Goal: Task Accomplishment & Management: Use online tool/utility

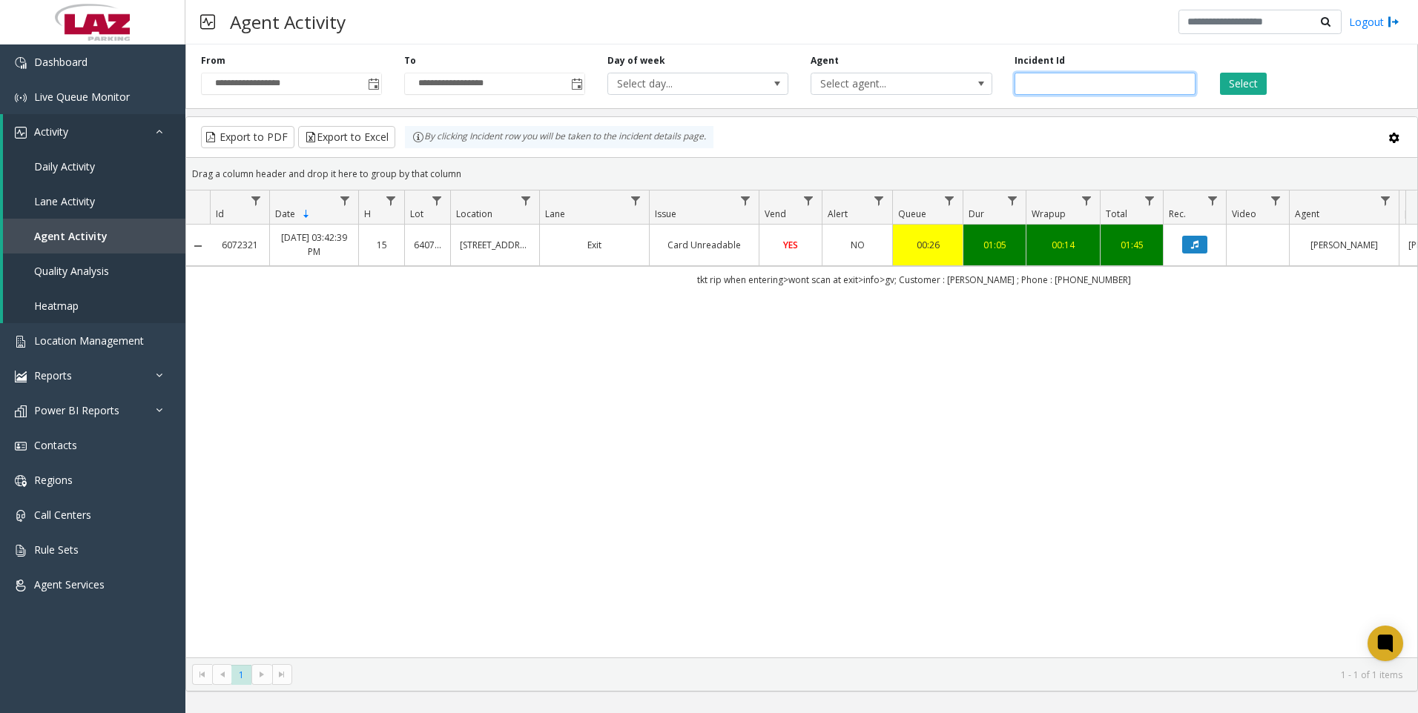
click at [1060, 79] on input "*******" at bounding box center [1104, 84] width 181 height 22
paste input "number"
type input "*******"
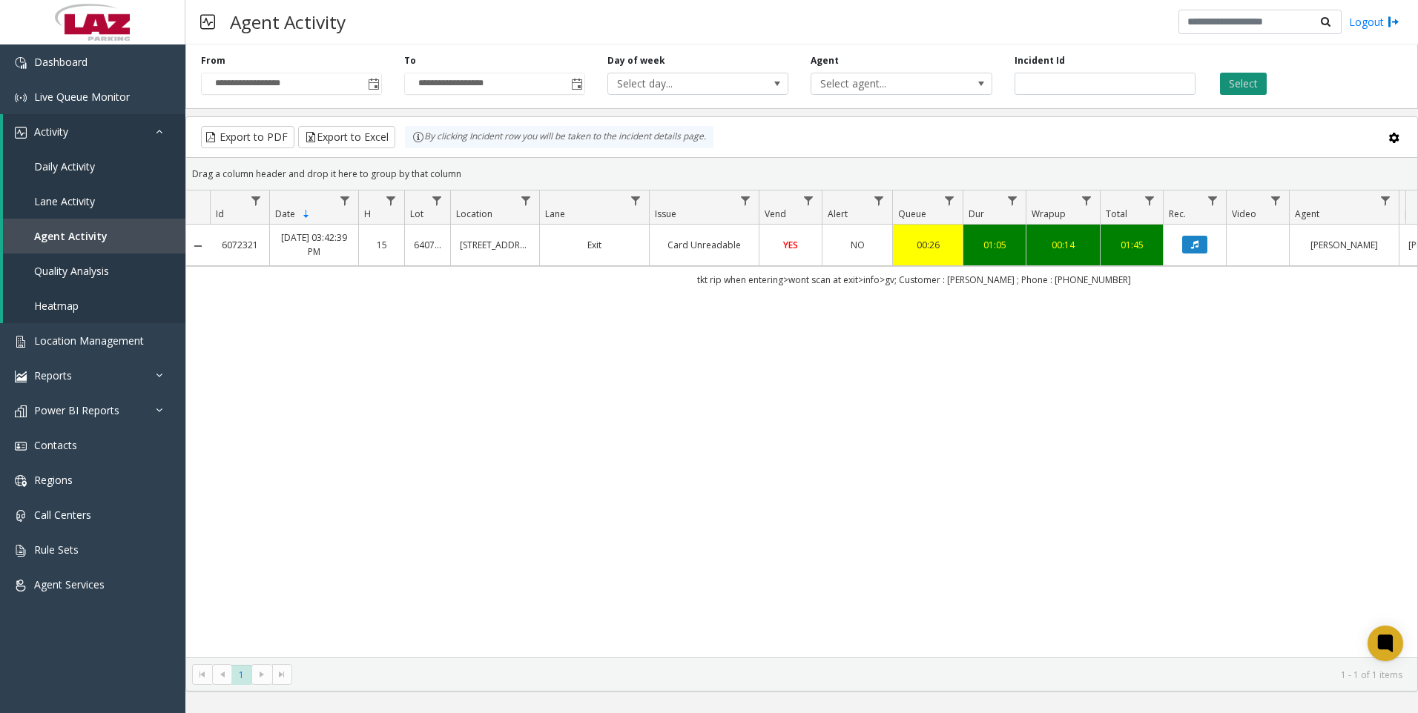
click at [1228, 86] on button "Select" at bounding box center [1243, 84] width 47 height 22
click at [1200, 254] on td "Data table" at bounding box center [1194, 245] width 63 height 41
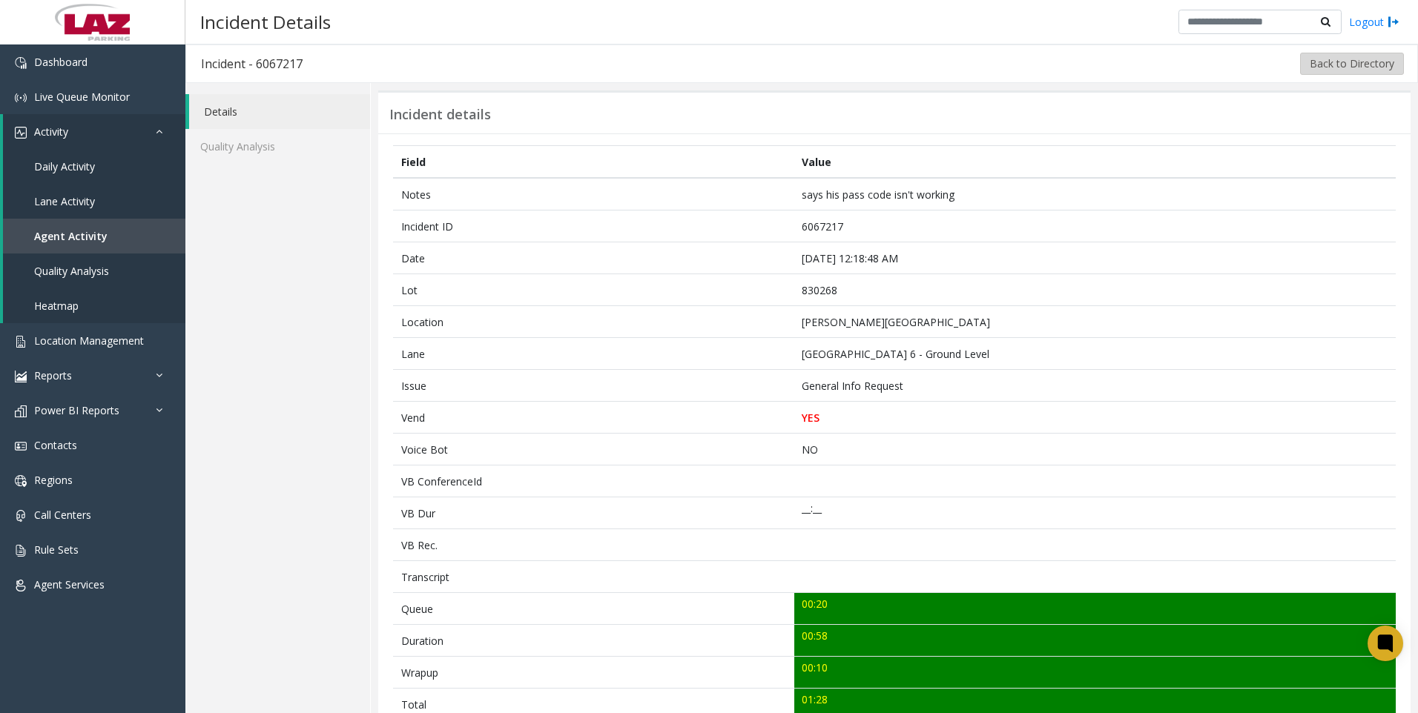
click at [1370, 72] on button "Back to Directory" at bounding box center [1352, 64] width 104 height 22
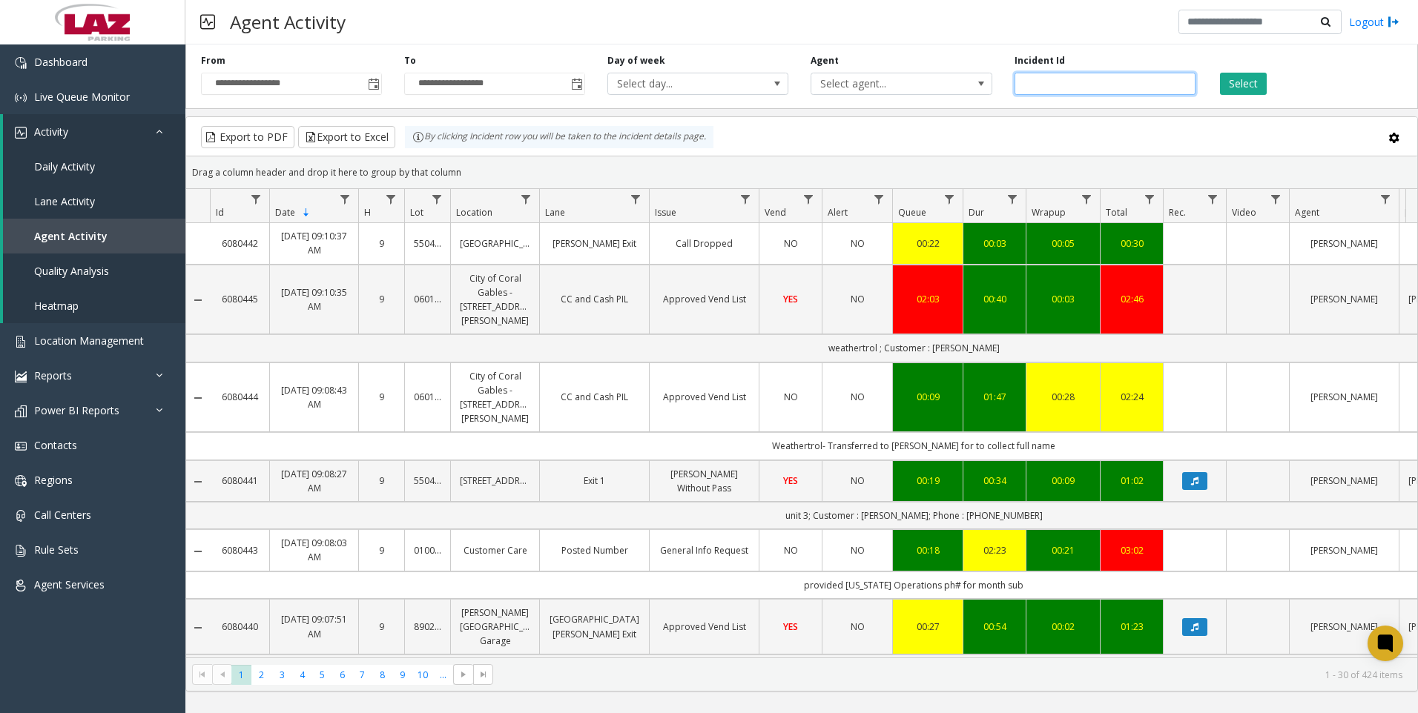
paste input "*******"
click at [1233, 85] on button "Select" at bounding box center [1243, 84] width 47 height 22
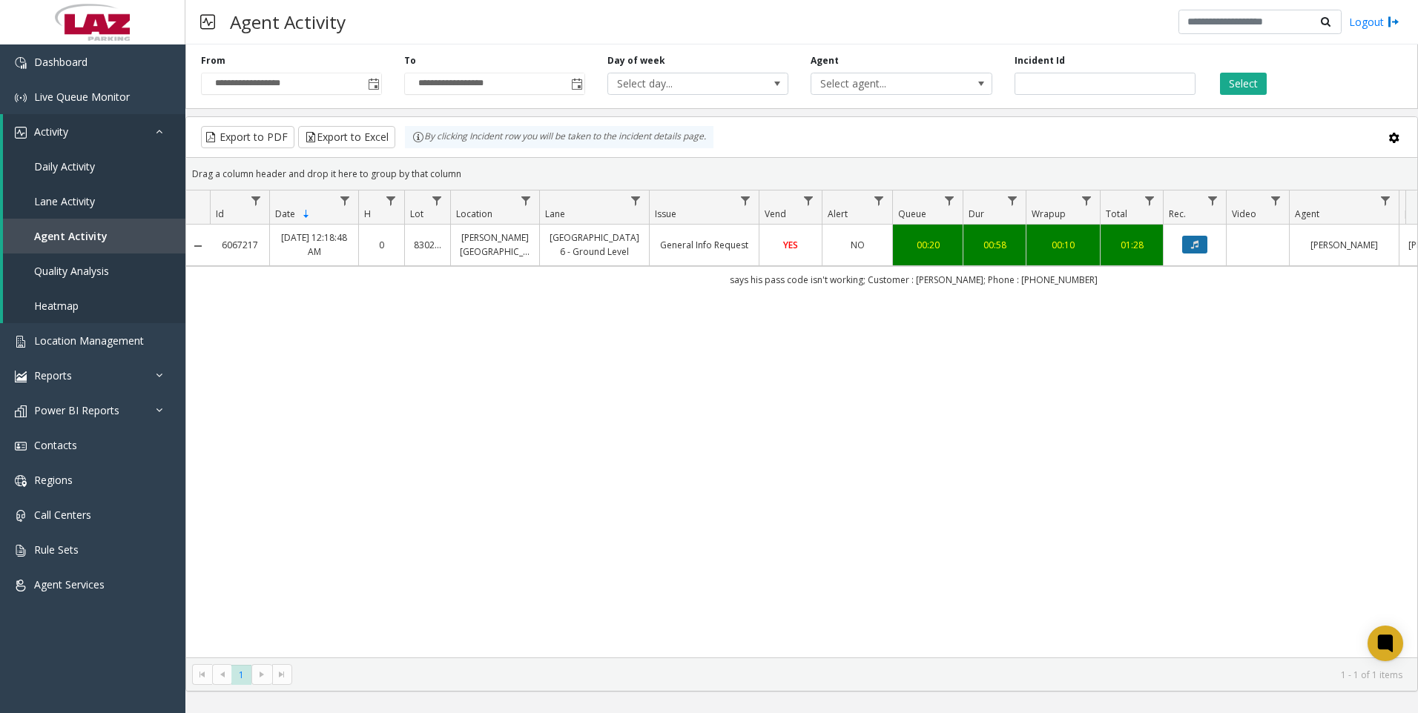
click at [1193, 245] on icon "Data table" at bounding box center [1194, 244] width 7 height 9
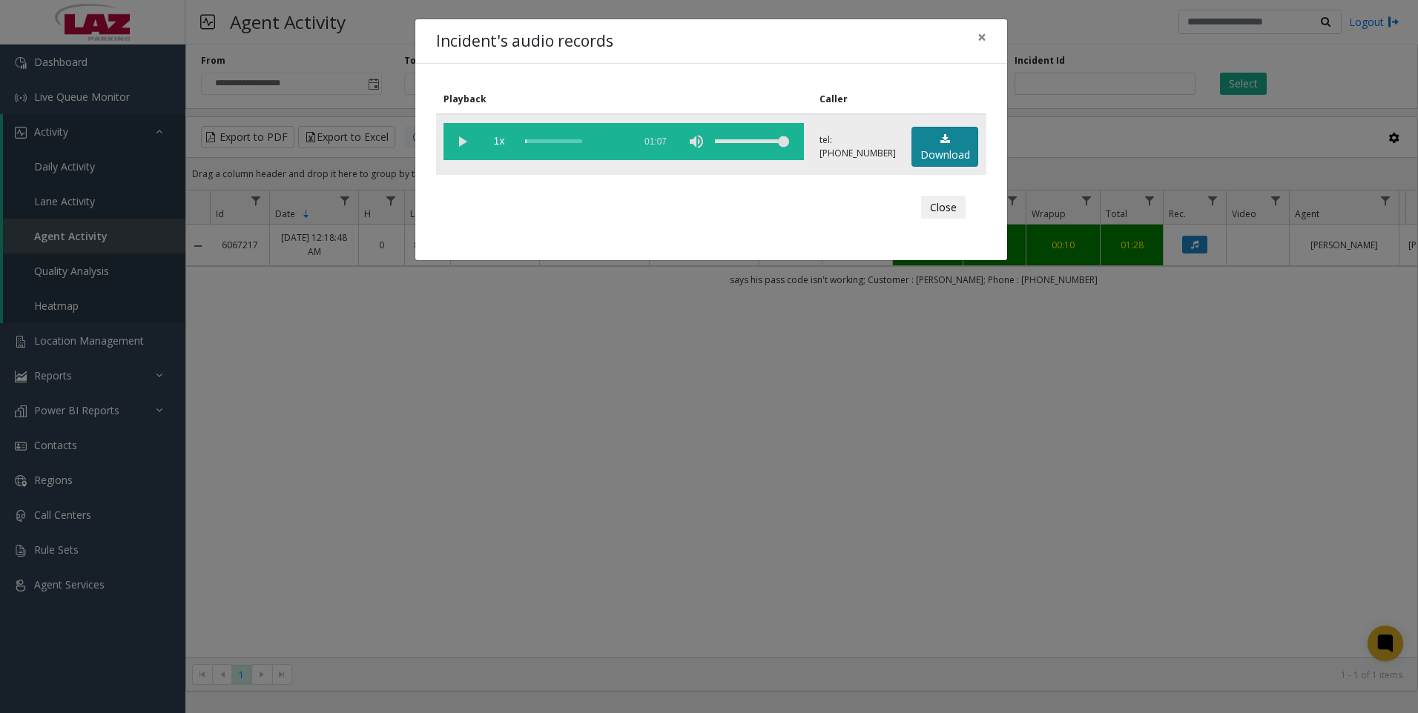
click at [943, 145] on link "Download" at bounding box center [944, 147] width 67 height 41
click at [683, 647] on div "Incident's audio records × Playback Caller 1x 01:07 tel:[PHONE_NUMBER] Download…" at bounding box center [709, 356] width 1418 height 713
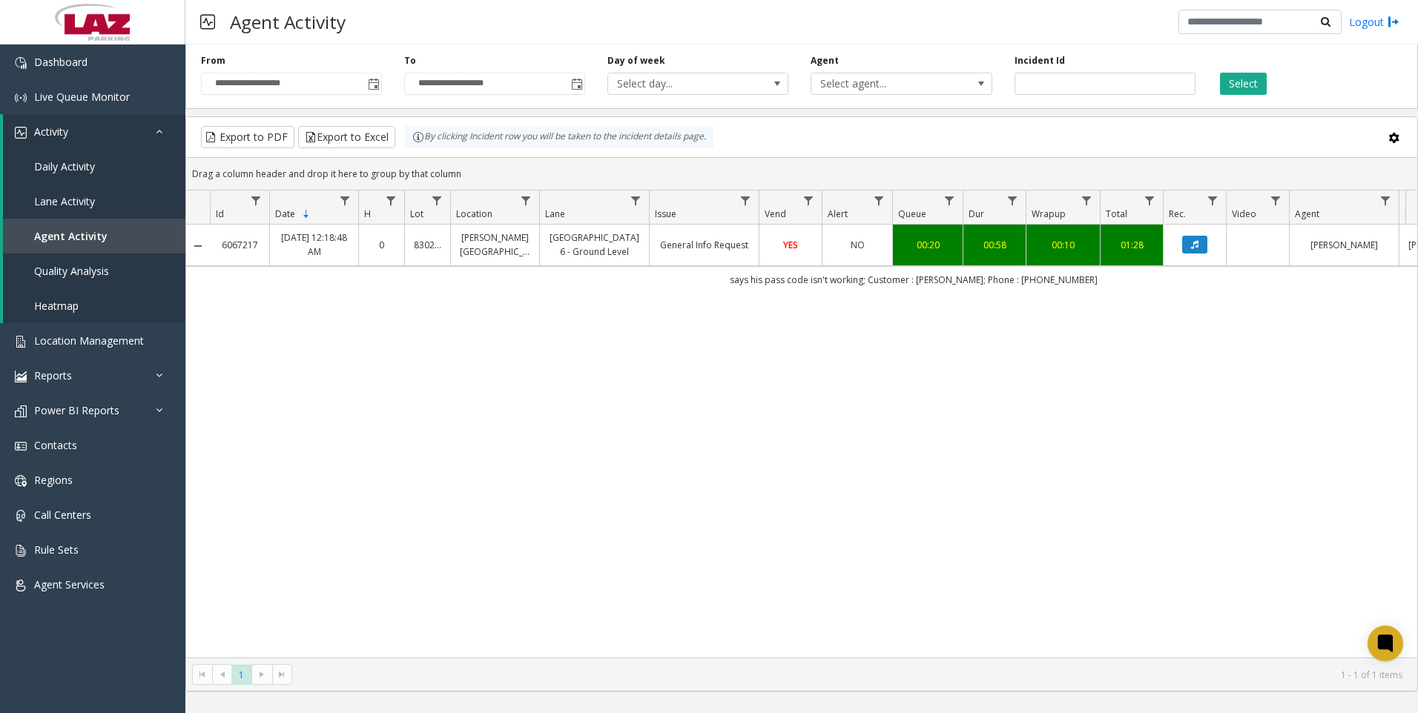
click at [980, 442] on div "6067217 [DATE] 12:18:48 AM 0 830268 [PERSON_NAME][GEOGRAPHIC_DATA] 6 - Ground L…" at bounding box center [801, 441] width 1231 height 433
click at [1065, 87] on input "*******" at bounding box center [1104, 84] width 181 height 22
paste input "number"
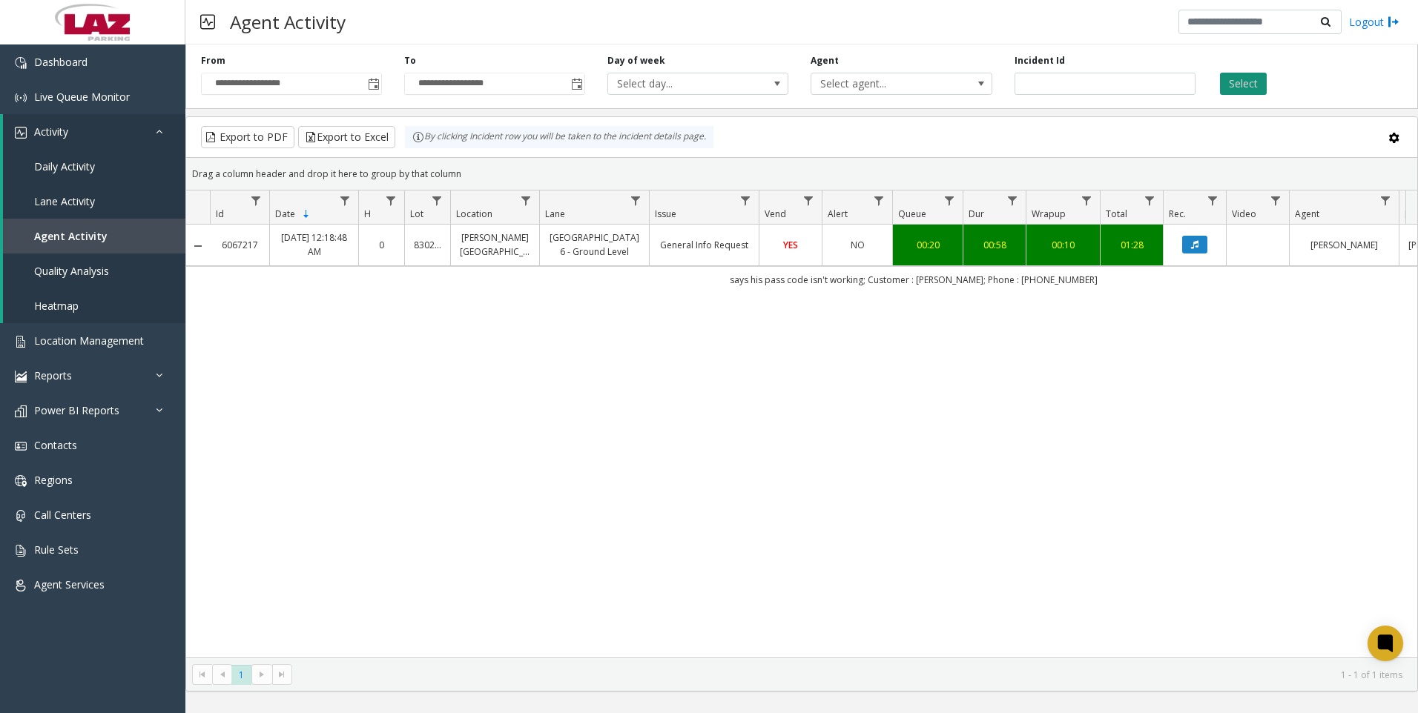
click at [1247, 76] on button "Select" at bounding box center [1243, 84] width 47 height 22
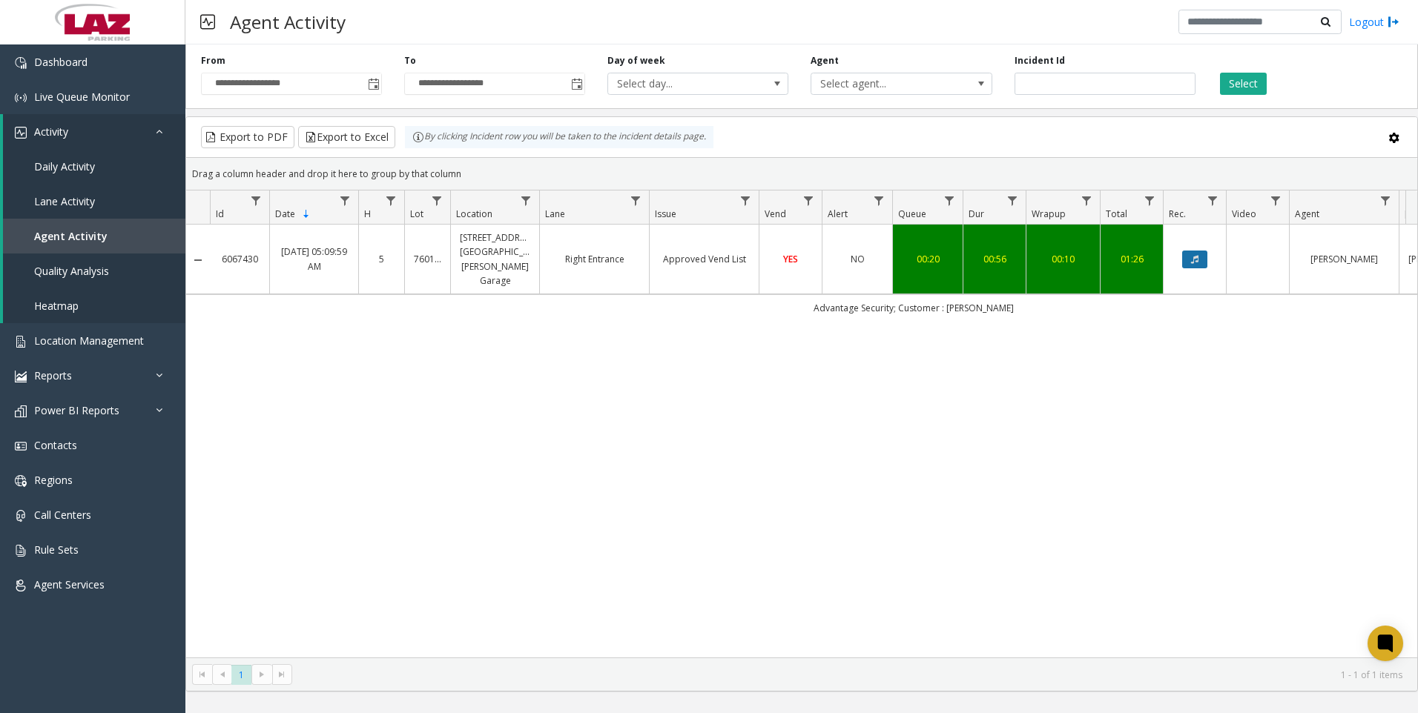
click at [1198, 257] on button "Data table" at bounding box center [1194, 260] width 25 height 18
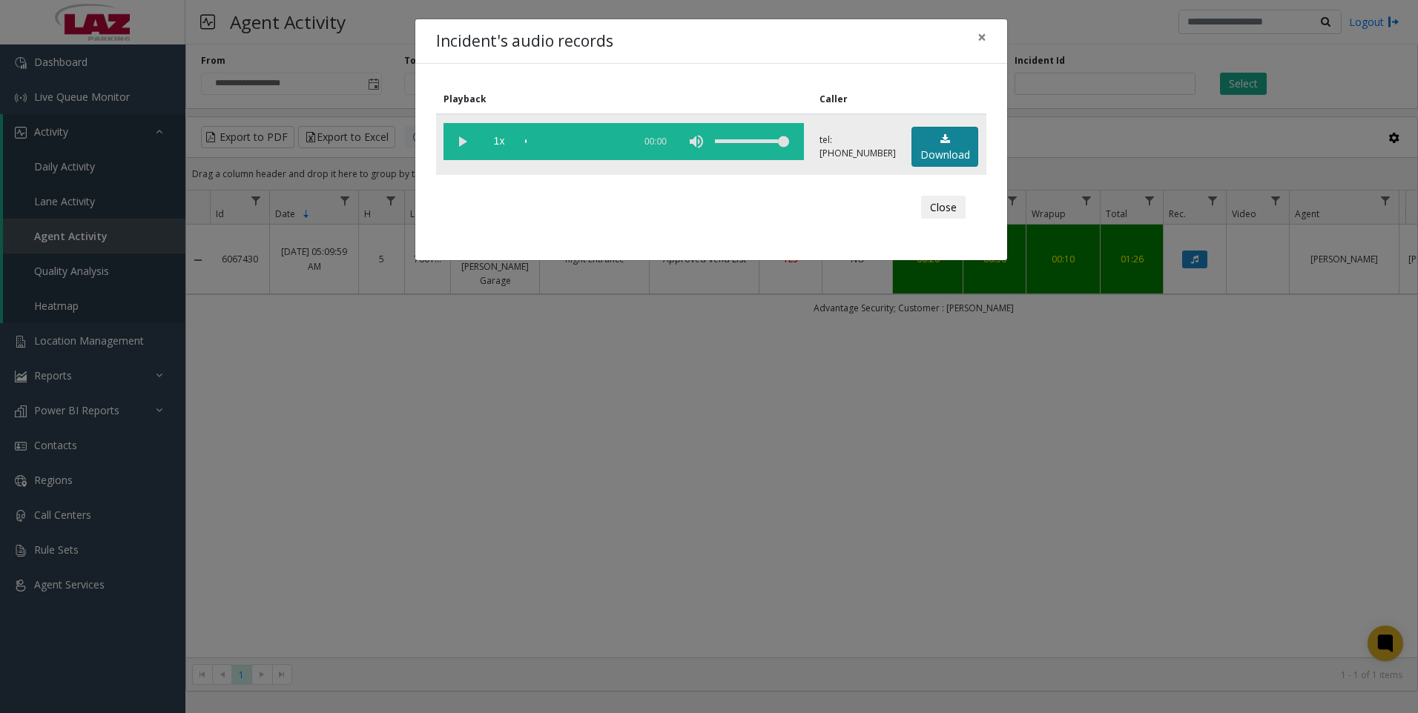
click at [923, 138] on link "Download" at bounding box center [944, 147] width 67 height 41
click at [331, 633] on div "Incident's audio records × Playback Caller 1x 01:05 tel:[PHONE_NUMBER] Download…" at bounding box center [709, 356] width 1418 height 713
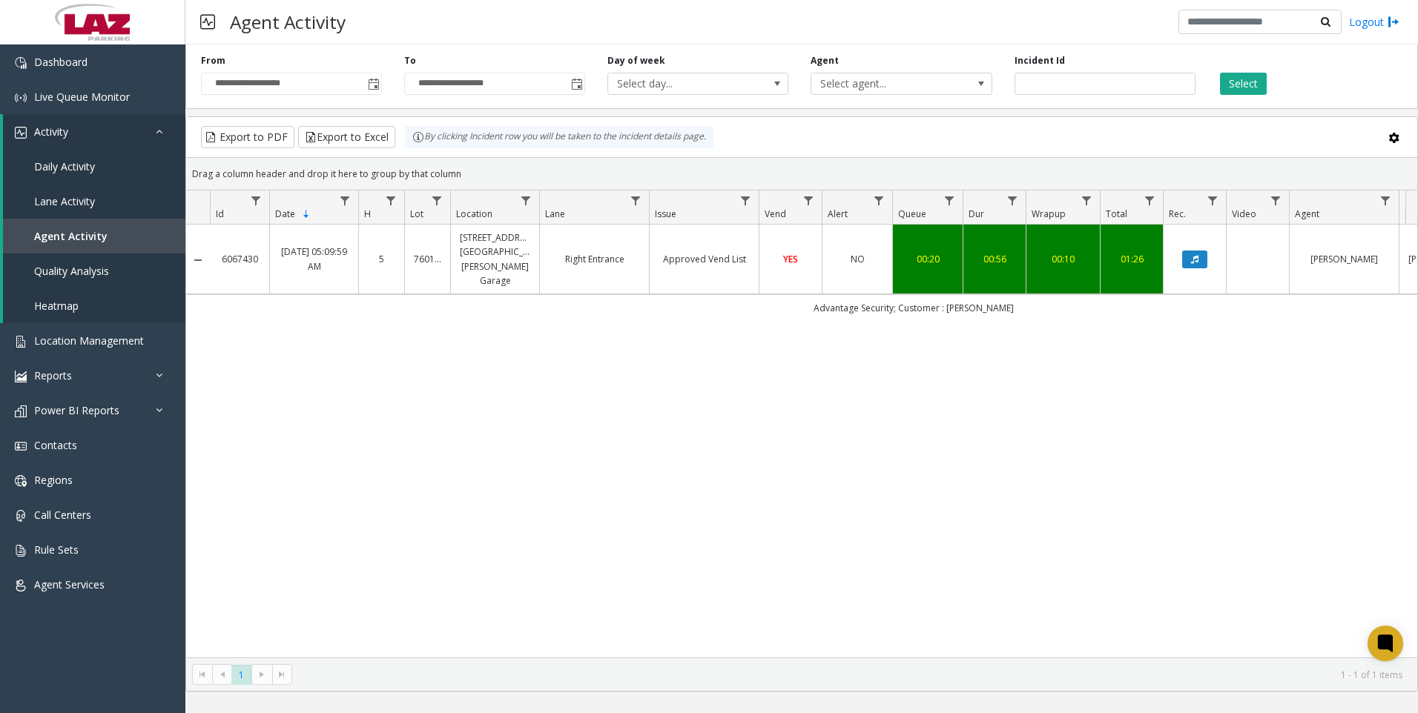
click at [369, 616] on div "6067430 [DATE] 05:09:59 AM 5 760103 [STREET_ADDRESS][GEOGRAPHIC_DATA][PERSON_NA…" at bounding box center [801, 441] width 1231 height 433
click at [1069, 89] on input "*******" at bounding box center [1104, 84] width 181 height 22
paste input "number"
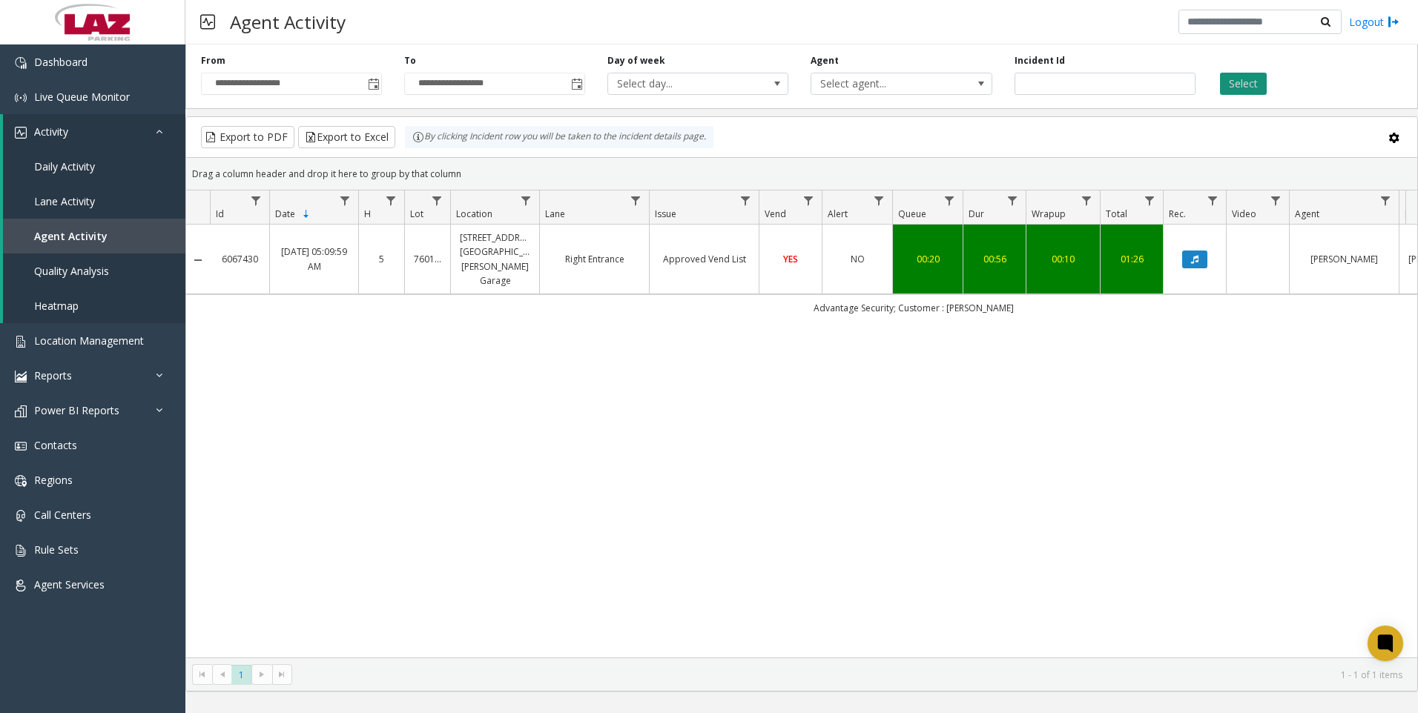
click at [1253, 91] on button "Select" at bounding box center [1243, 84] width 47 height 22
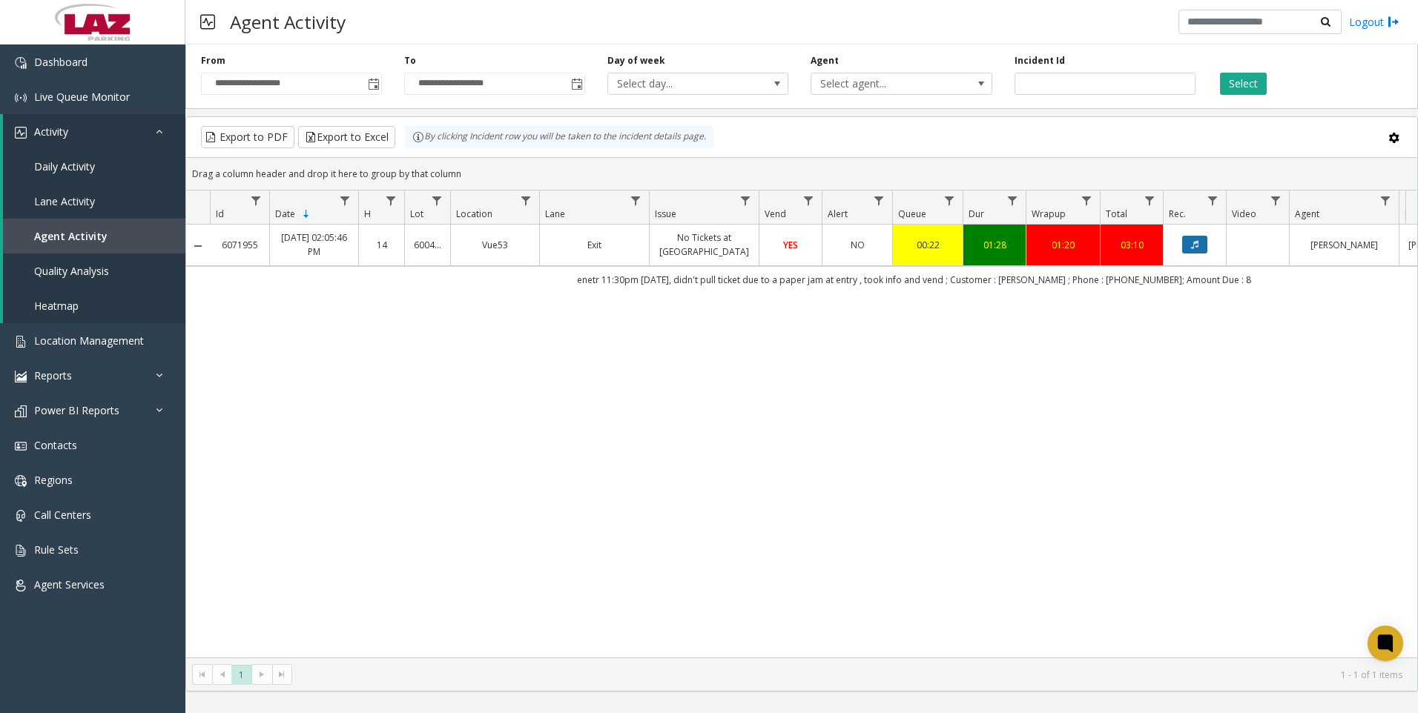
click at [1199, 242] on button "Data table" at bounding box center [1194, 245] width 25 height 18
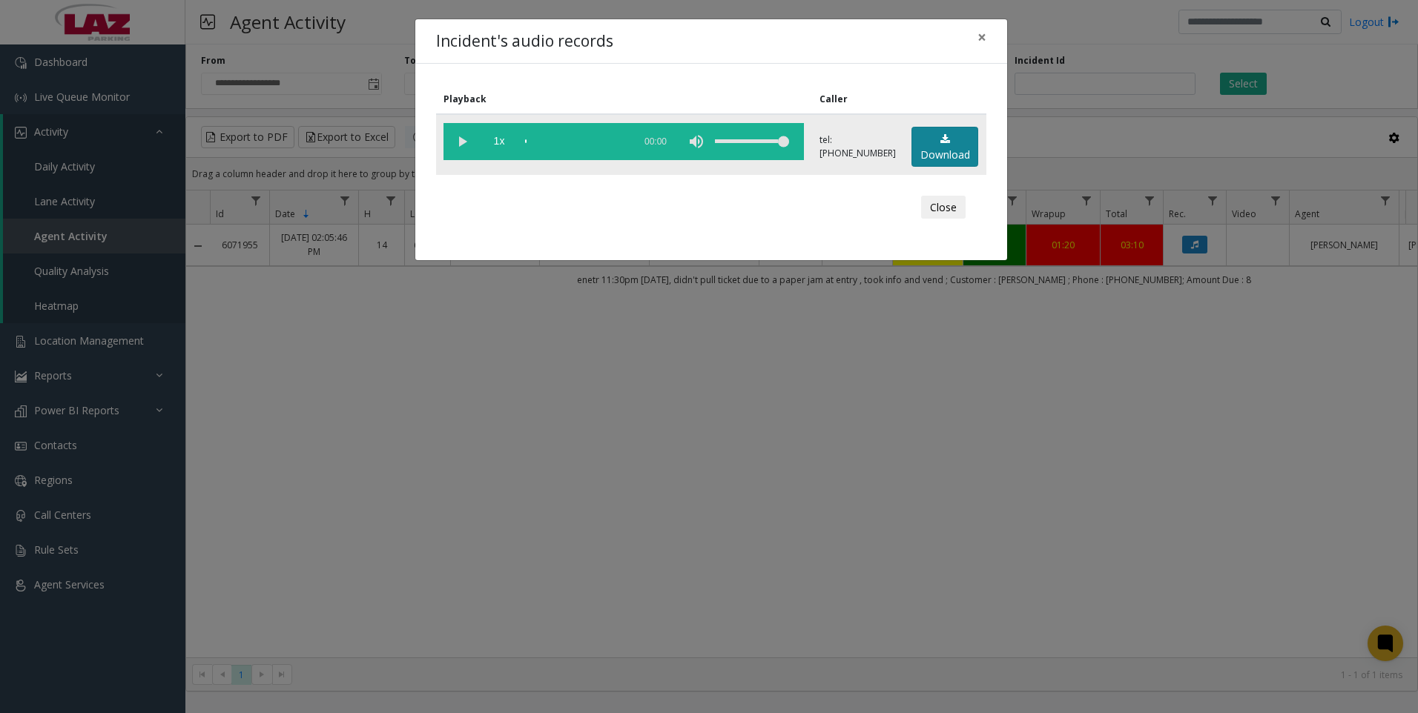
click at [950, 152] on link "Download" at bounding box center [944, 147] width 67 height 41
click at [327, 567] on div "Incident's audio records × Playback Caller 1x 01:40 tel:[PHONE_NUMBER] Download…" at bounding box center [709, 356] width 1418 height 713
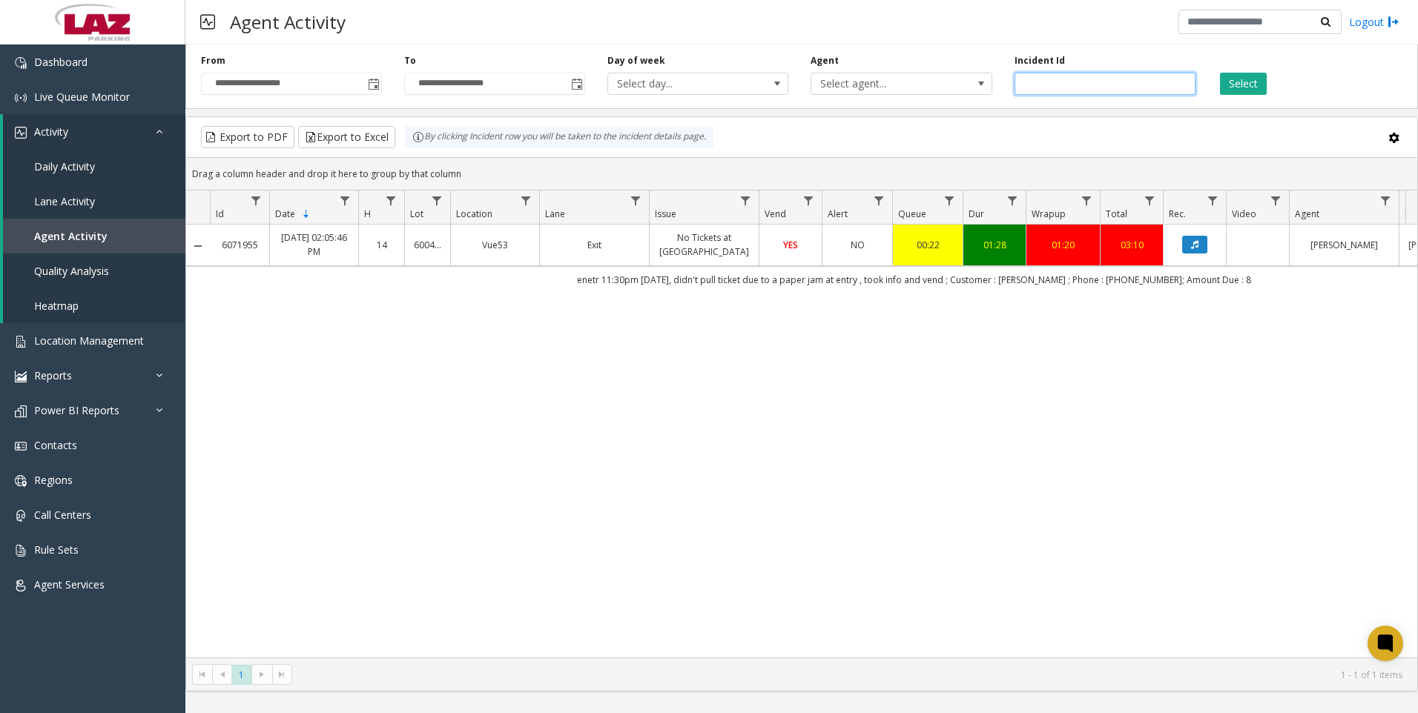
click at [1143, 84] on input "*******" at bounding box center [1104, 84] width 181 height 22
paste input "number"
click at [1236, 92] on button "Select" at bounding box center [1243, 84] width 47 height 22
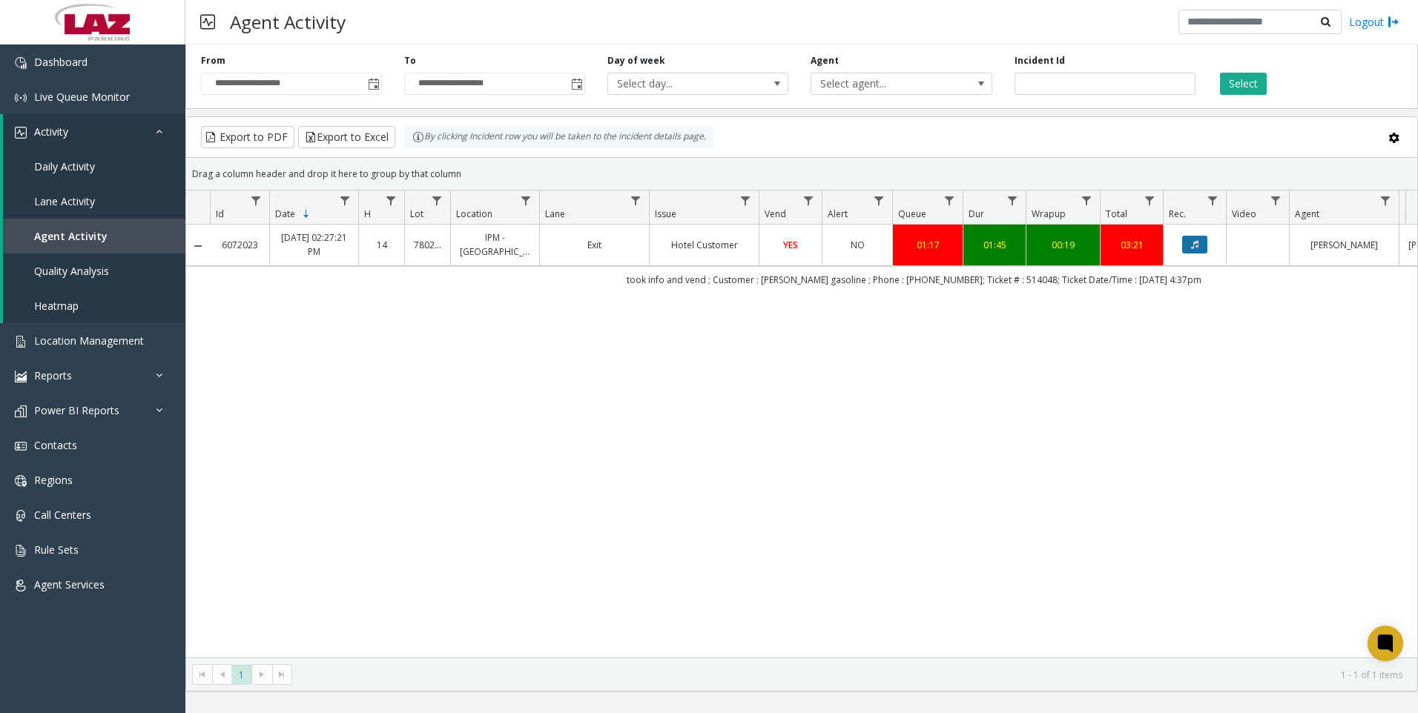
click at [1198, 249] on icon "Data table" at bounding box center [1194, 244] width 7 height 9
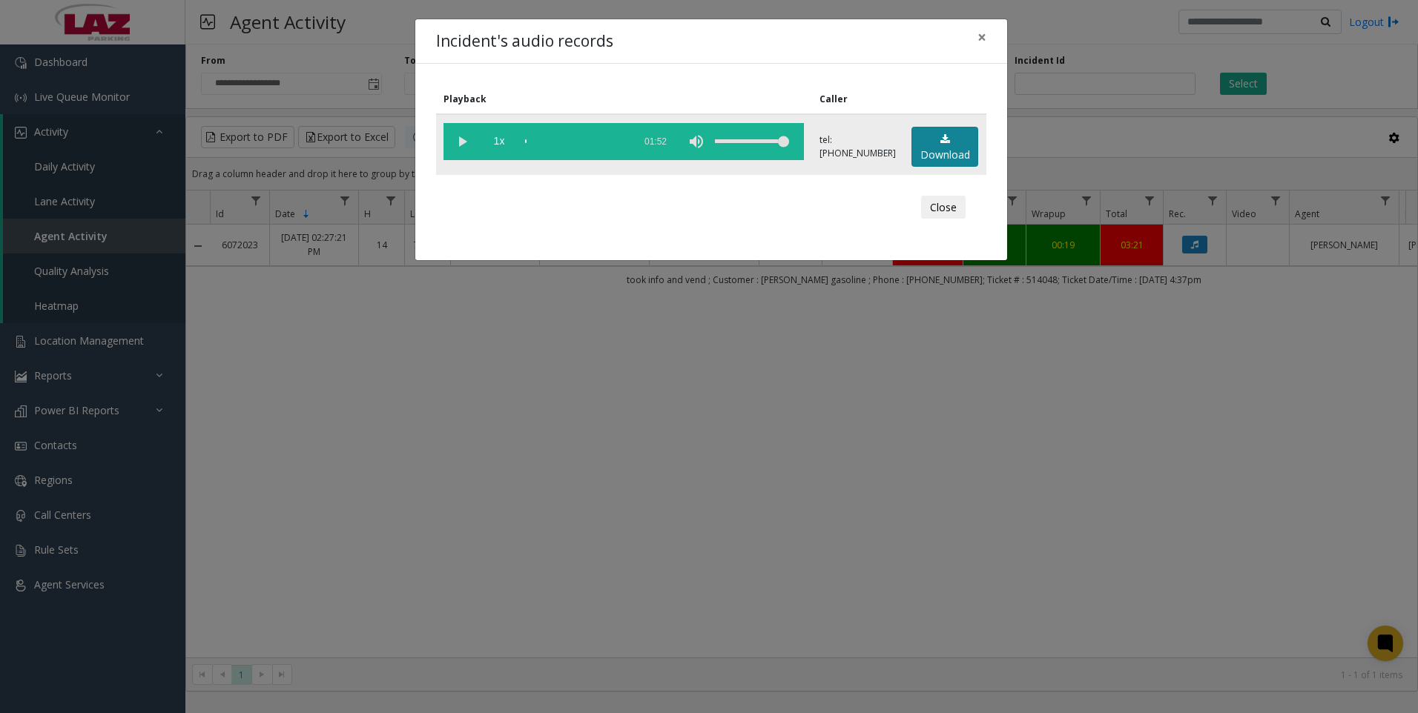
click at [957, 148] on link "Download" at bounding box center [944, 147] width 67 height 41
click at [407, 591] on div "Incident's audio records × Playback Caller 1x 01:52 tel:[PHONE_NUMBER] Download…" at bounding box center [709, 356] width 1418 height 713
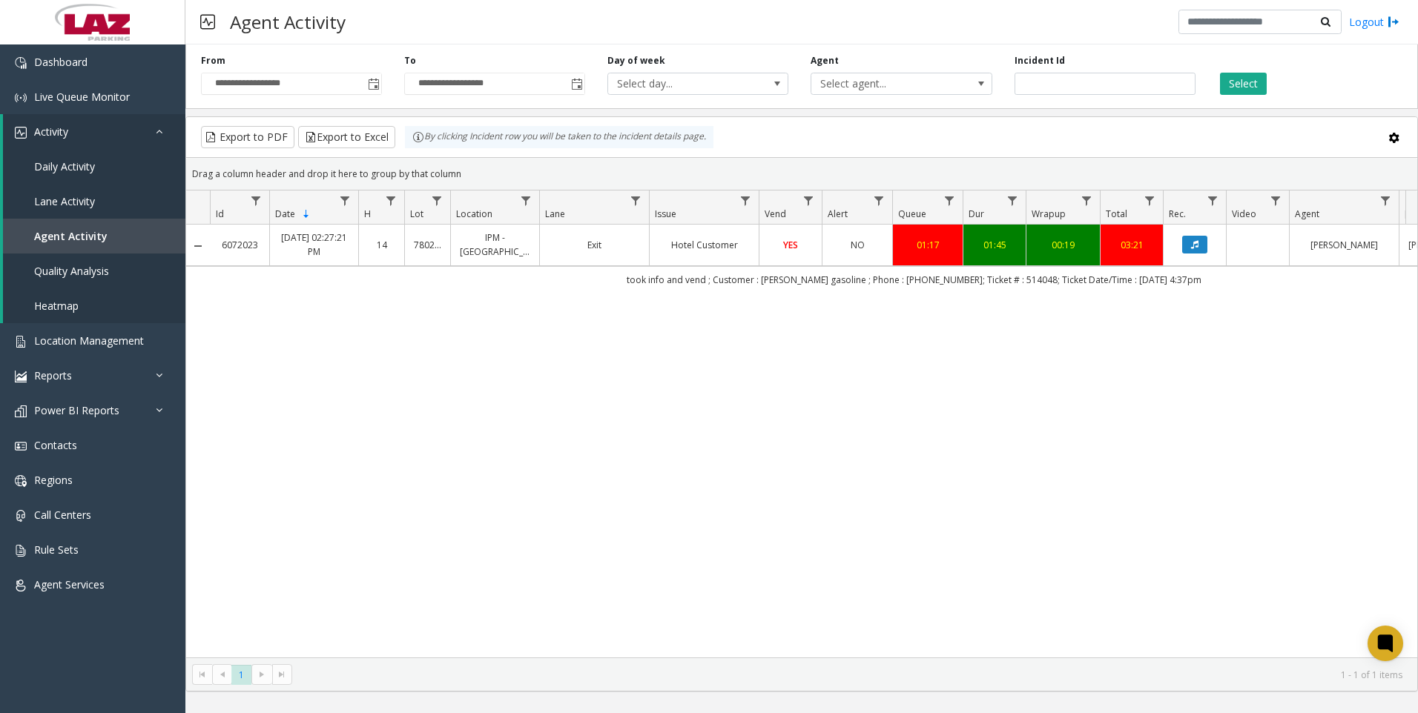
click at [932, 475] on div "6072023 [DATE] 02:27:21 PM 14 780280 IPM - [GEOGRAPHIC_DATA] Customer YES NO 01…" at bounding box center [801, 441] width 1231 height 433
click at [1055, 80] on input "*******" at bounding box center [1104, 84] width 181 height 22
paste input "number"
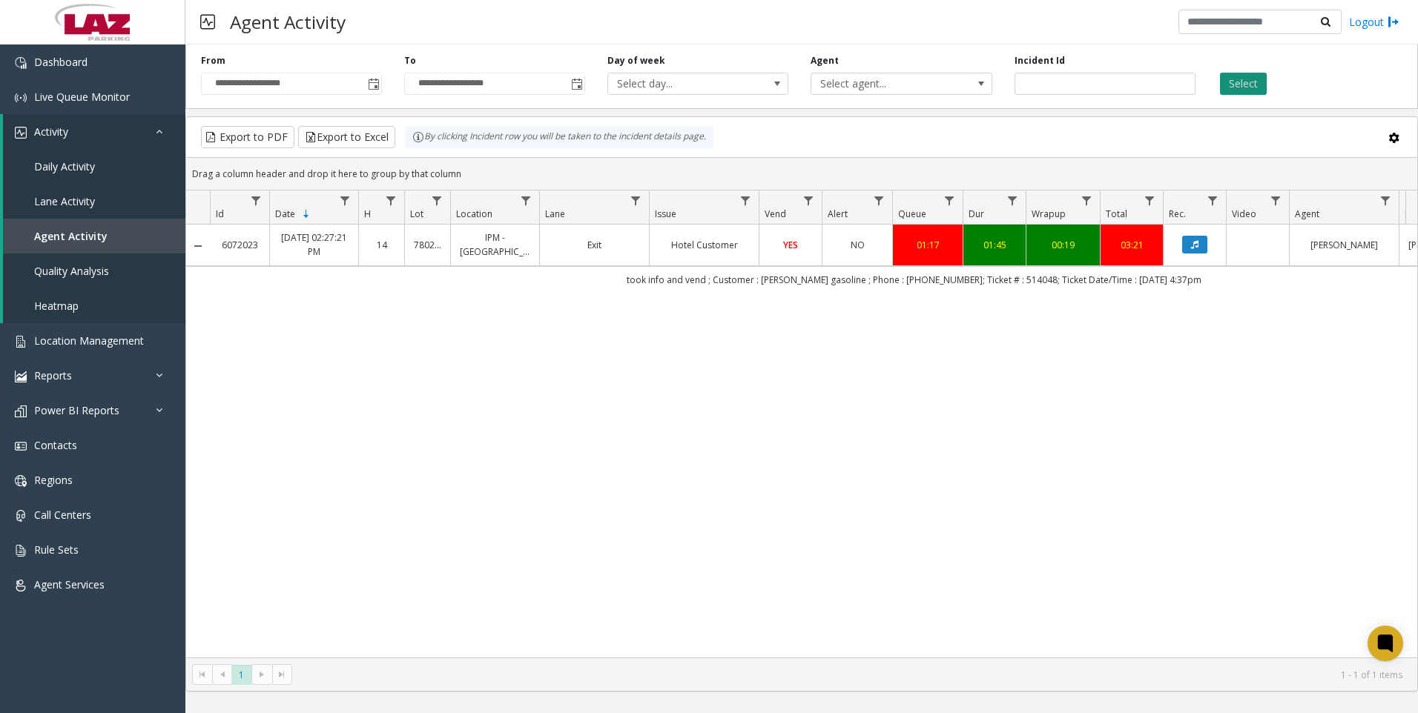
click at [1241, 77] on button "Select" at bounding box center [1243, 84] width 47 height 22
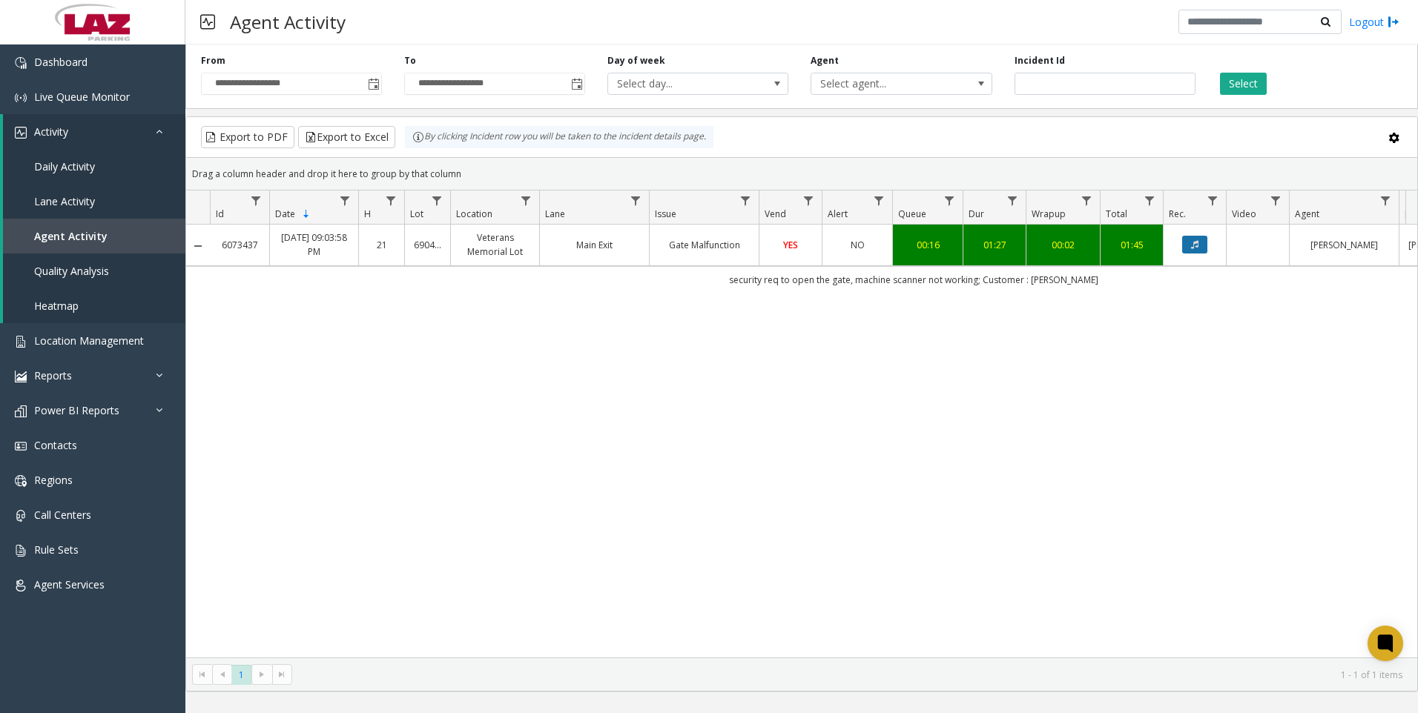
click at [1192, 245] on icon "Data table" at bounding box center [1194, 244] width 7 height 9
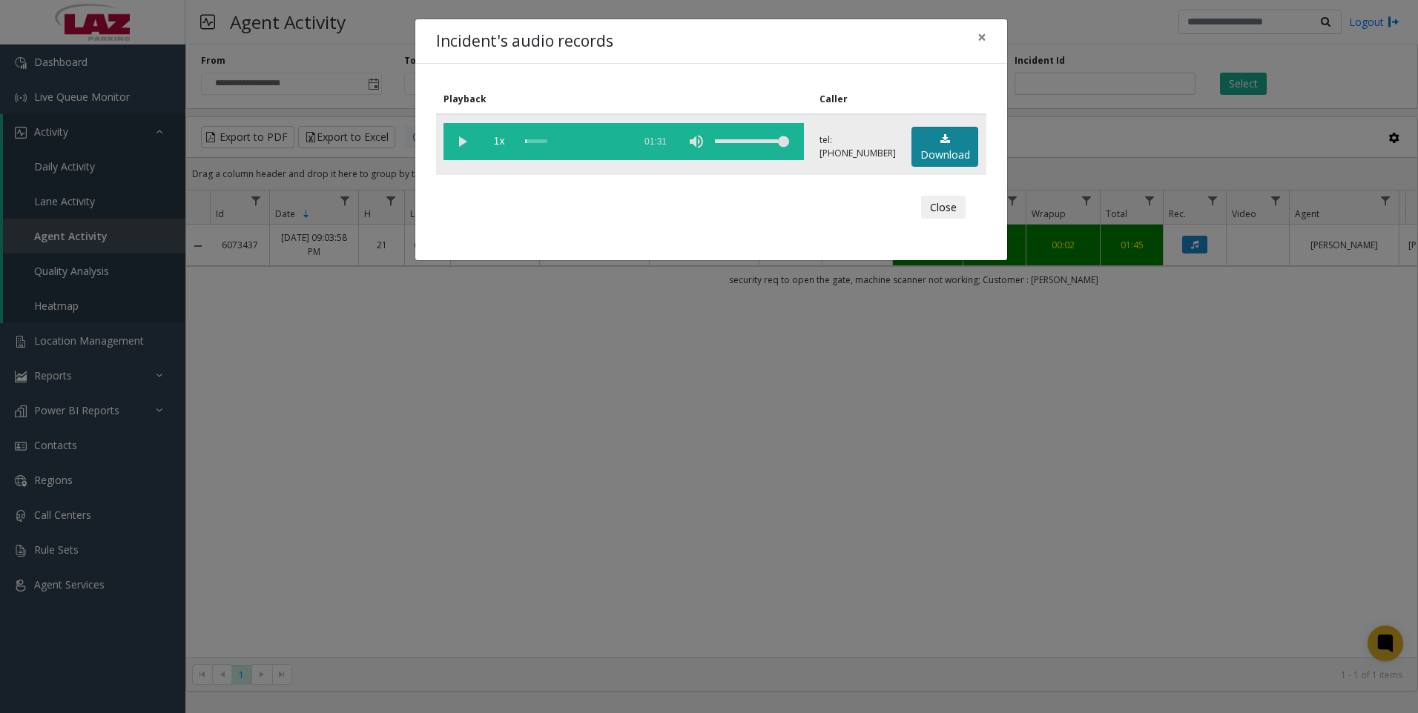
click at [930, 143] on link "Download" at bounding box center [944, 147] width 67 height 41
click at [538, 469] on div "Incident's audio records × Playback Caller 1x 01:31 tel:[PHONE_NUMBER] Download…" at bounding box center [709, 356] width 1418 height 713
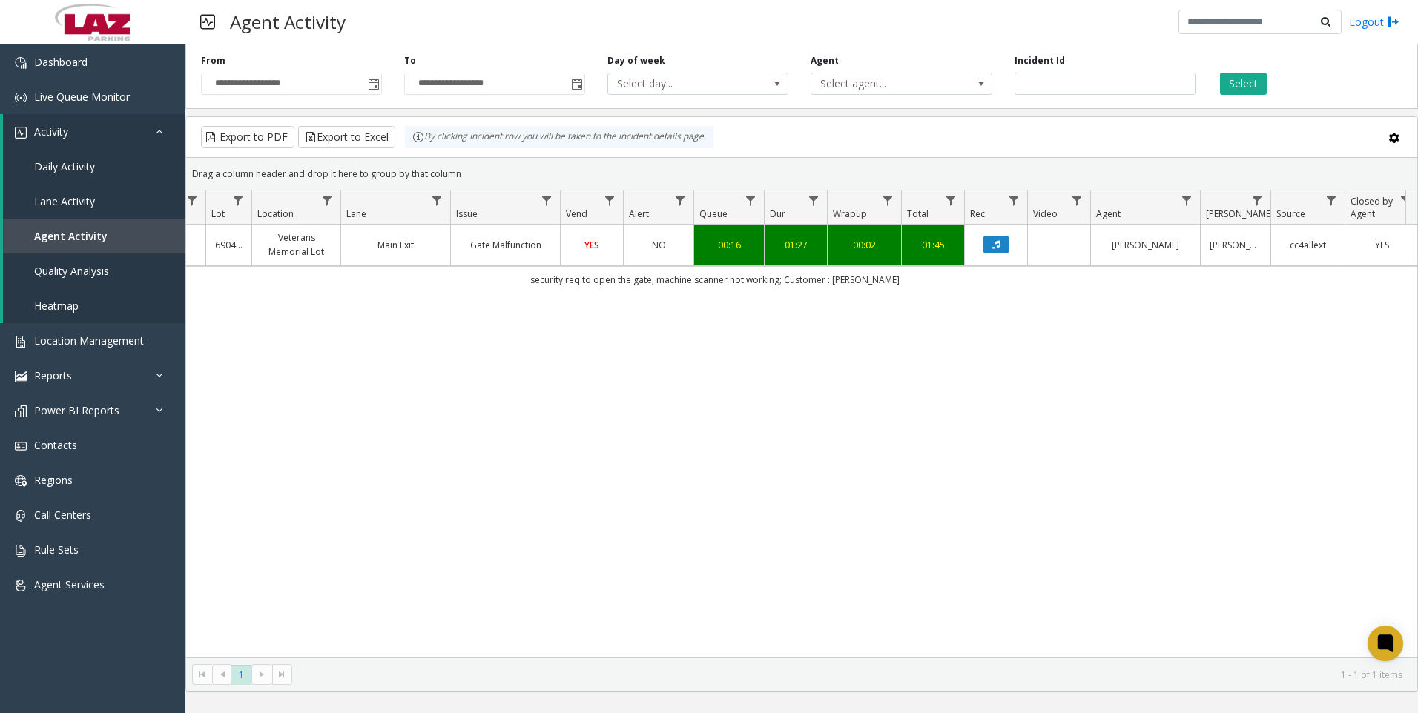
scroll to position [0, 211]
click at [1396, 142] on span at bounding box center [1393, 138] width 16 height 16
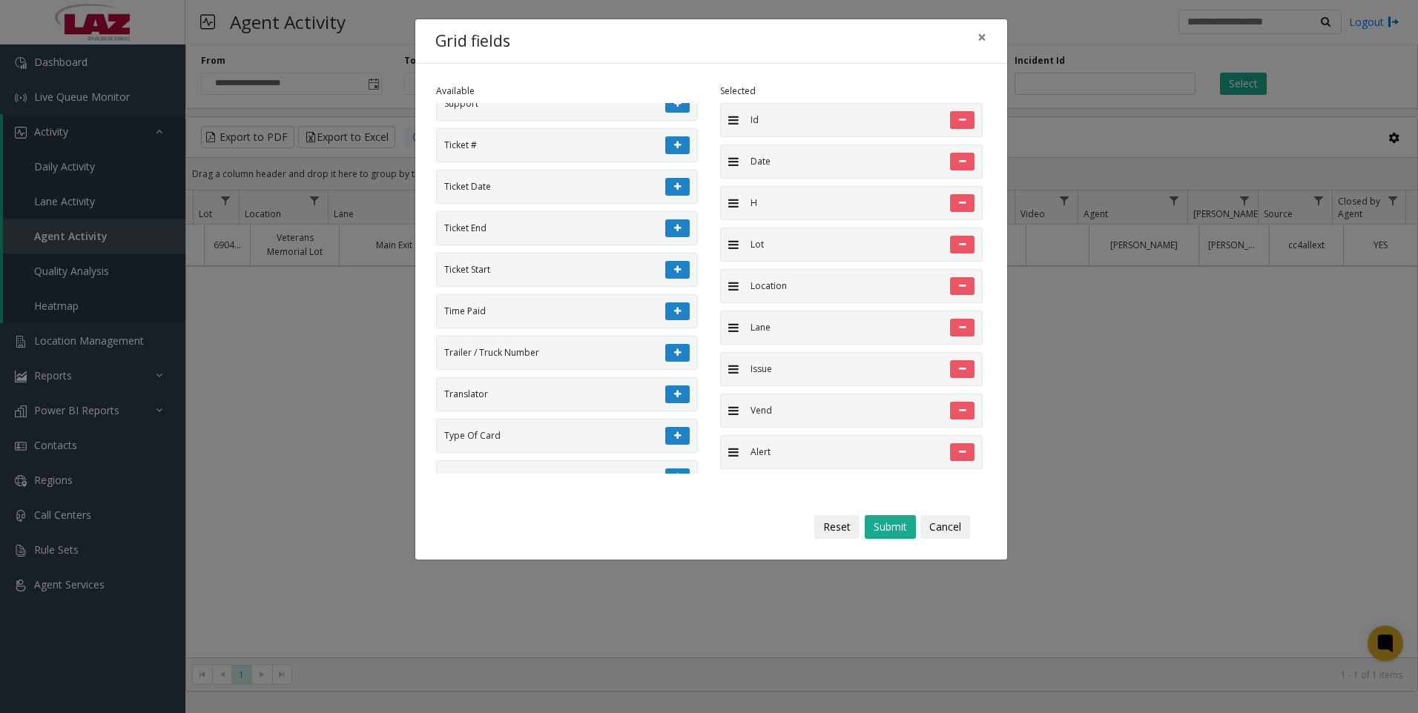
scroll to position [3633, 0]
click at [980, 34] on span "×" at bounding box center [981, 37] width 9 height 21
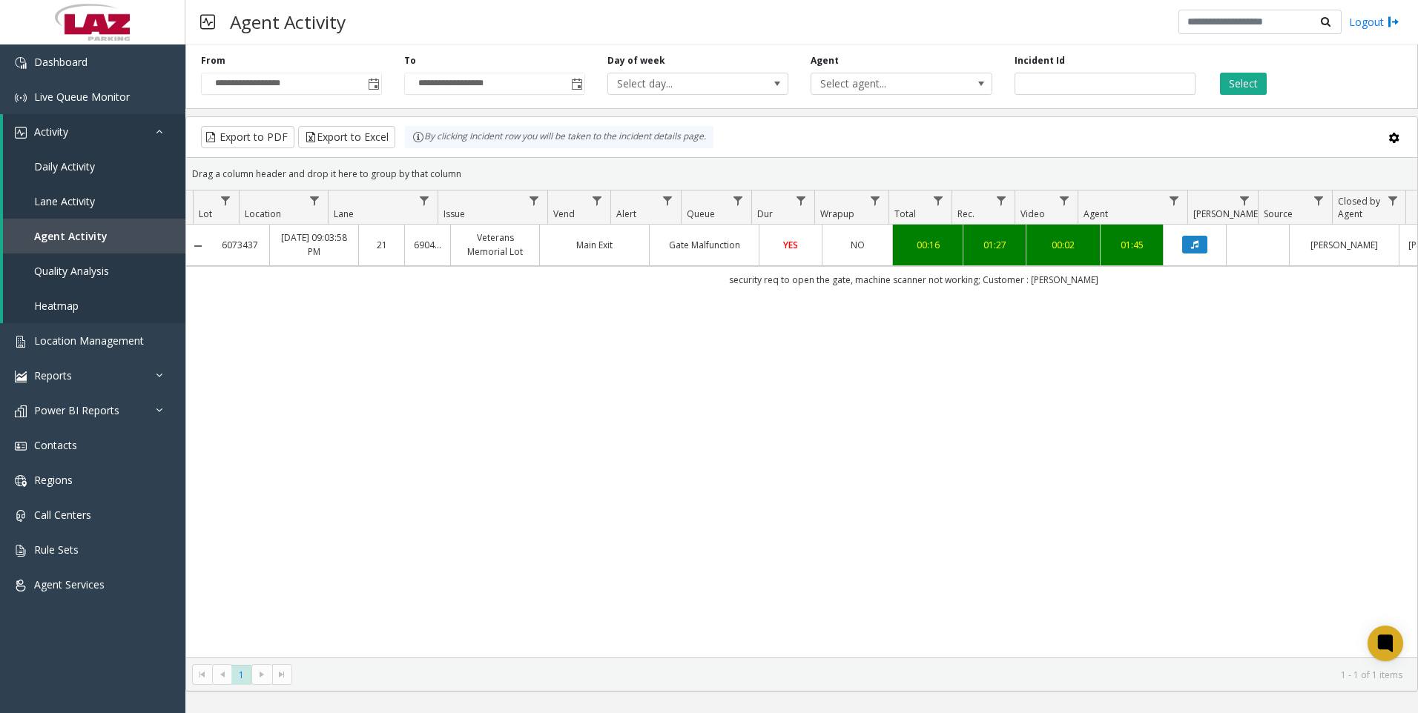
scroll to position [0, 0]
click at [1105, 610] on div "6073437 [DATE] 09:03:58 PM 21 690415 [GEOGRAPHIC_DATA] Exit Gate Malfunction YE…" at bounding box center [801, 441] width 1231 height 433
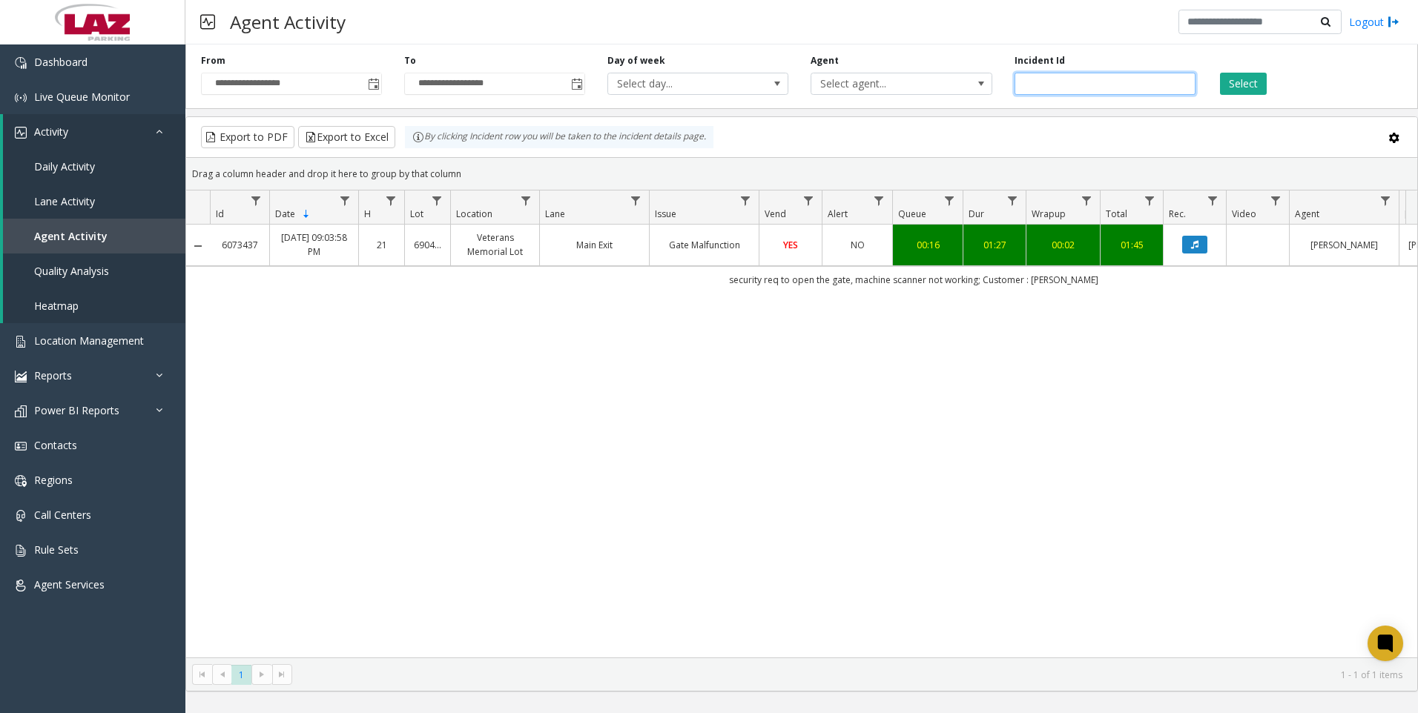
drag, startPoint x: 1105, startPoint y: 73, endPoint x: 1019, endPoint y: 73, distance: 86.0
click at [1019, 73] on input "*******" at bounding box center [1104, 84] width 181 height 22
paste input "number"
type input "*******"
click at [1223, 80] on button "Select" at bounding box center [1243, 84] width 47 height 22
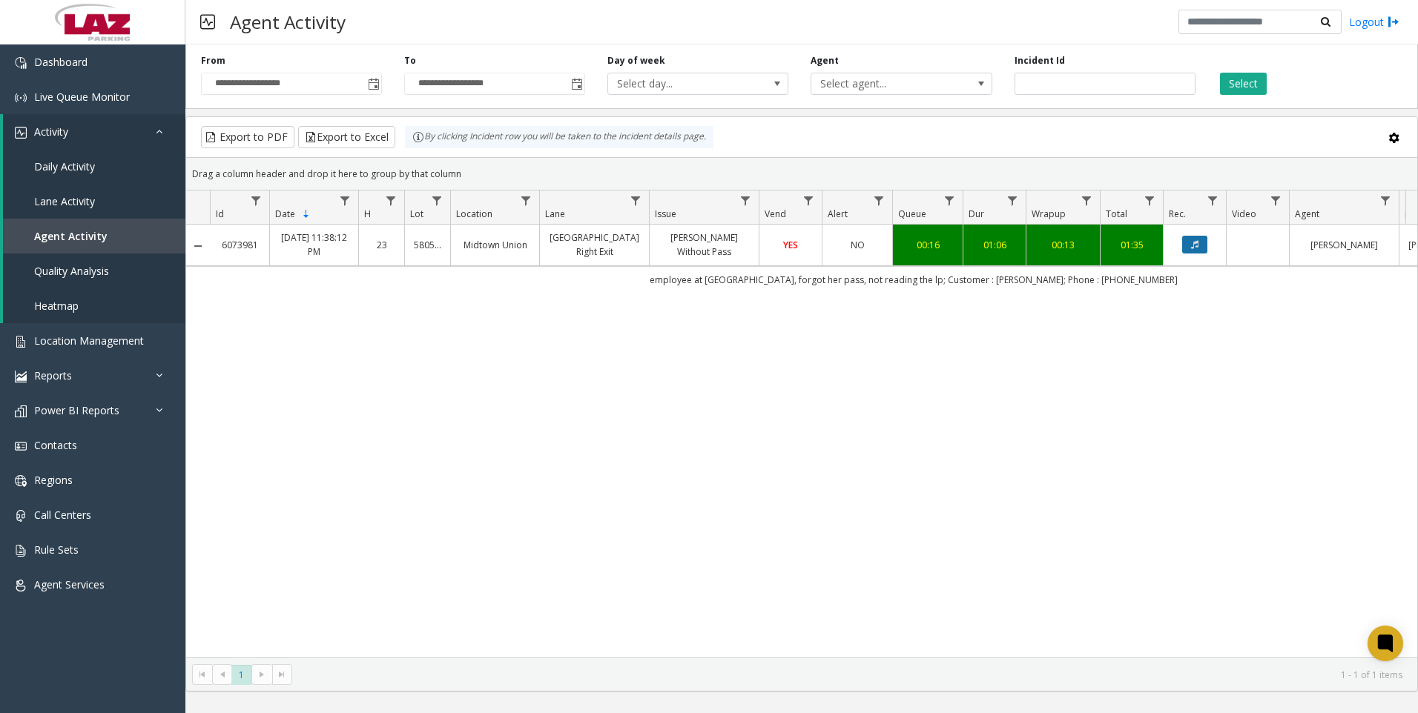
click at [1187, 246] on button "Data table" at bounding box center [1194, 245] width 25 height 18
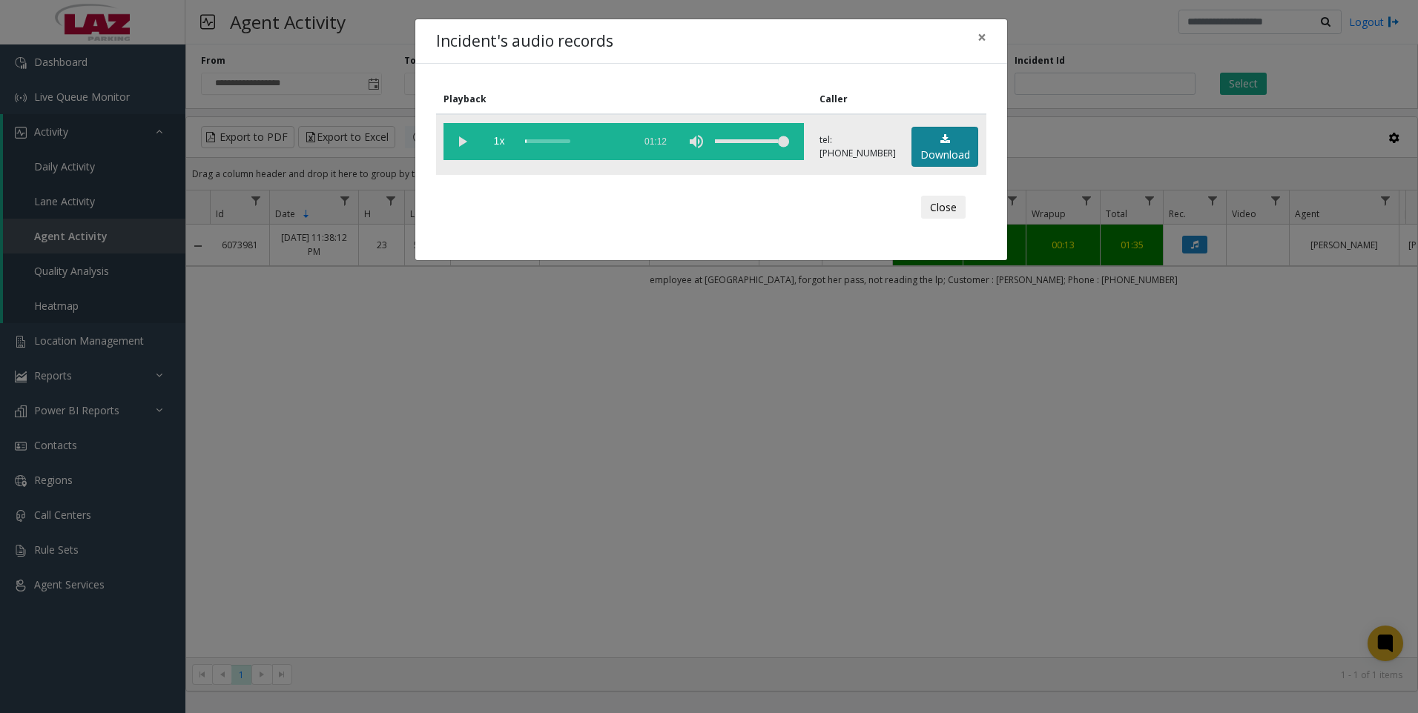
click at [962, 152] on link "Download" at bounding box center [944, 147] width 67 height 41
click at [674, 412] on div "Incident's audio records × Playback Caller 1x 01:12 tel:[PHONE_NUMBER] Download…" at bounding box center [709, 356] width 1418 height 713
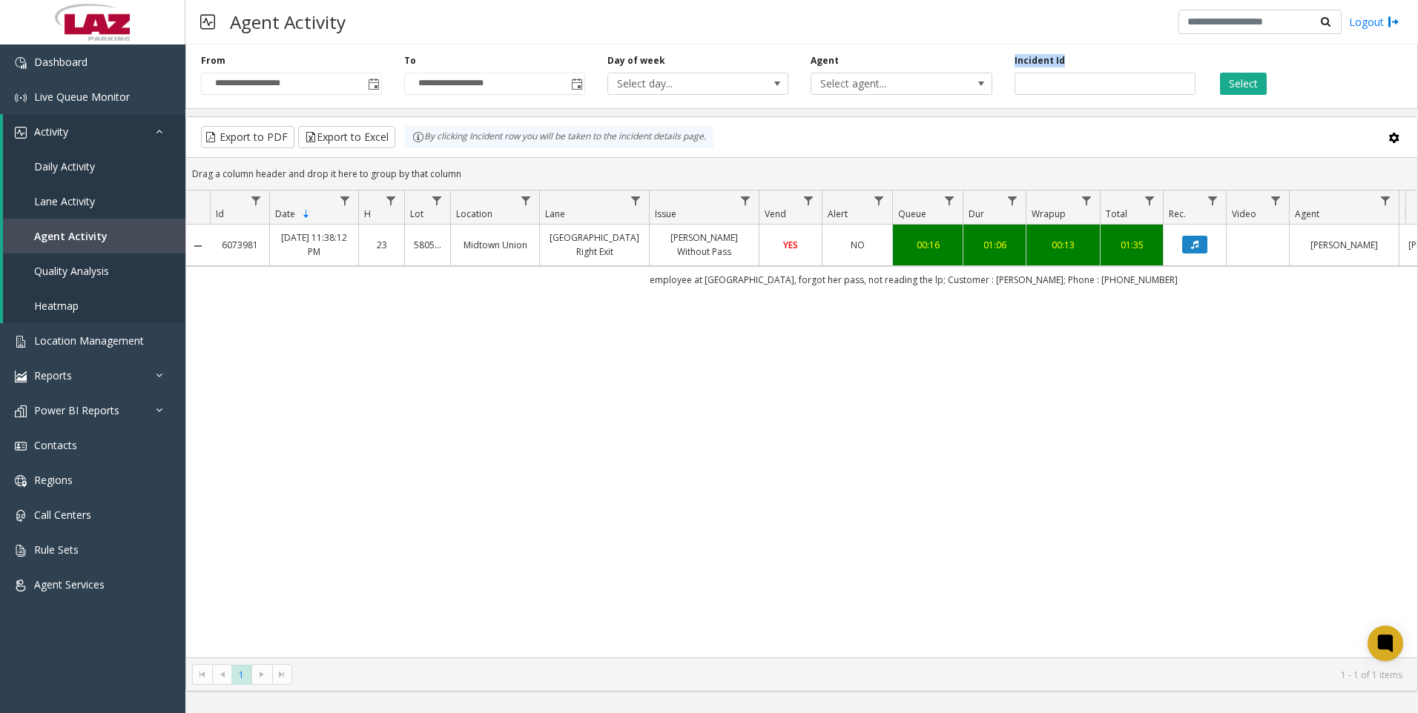
drag, startPoint x: 1093, startPoint y: 72, endPoint x: 1085, endPoint y: 78, distance: 10.1
click at [1085, 78] on div "Incident Id *******" at bounding box center [1104, 74] width 203 height 41
drag, startPoint x: 1083, startPoint y: 79, endPoint x: 1013, endPoint y: 85, distance: 70.8
click at [1013, 85] on div "Incident Id *******" at bounding box center [1104, 74] width 203 height 41
click at [372, 83] on span "Toggle popup" at bounding box center [374, 85] width 12 height 12
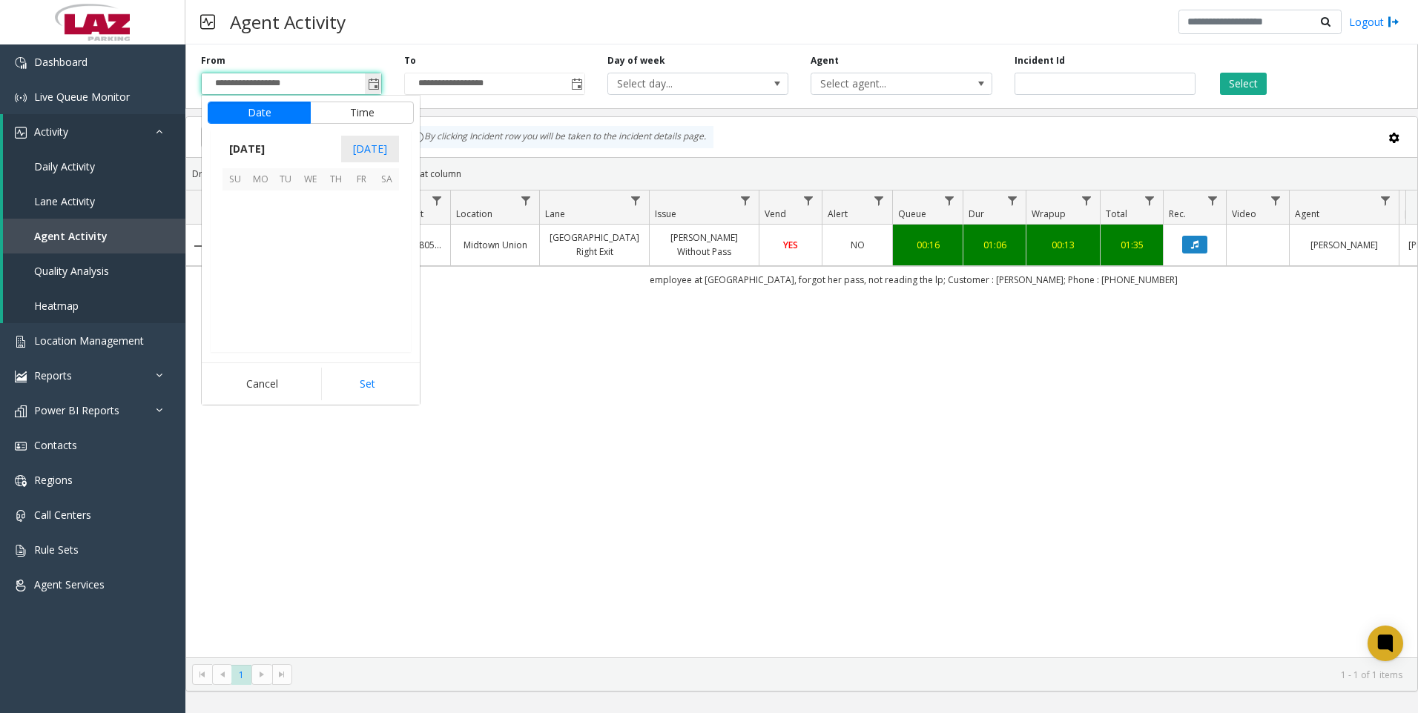
scroll to position [265949, 0]
click at [357, 277] on span "22" at bounding box center [361, 278] width 25 height 25
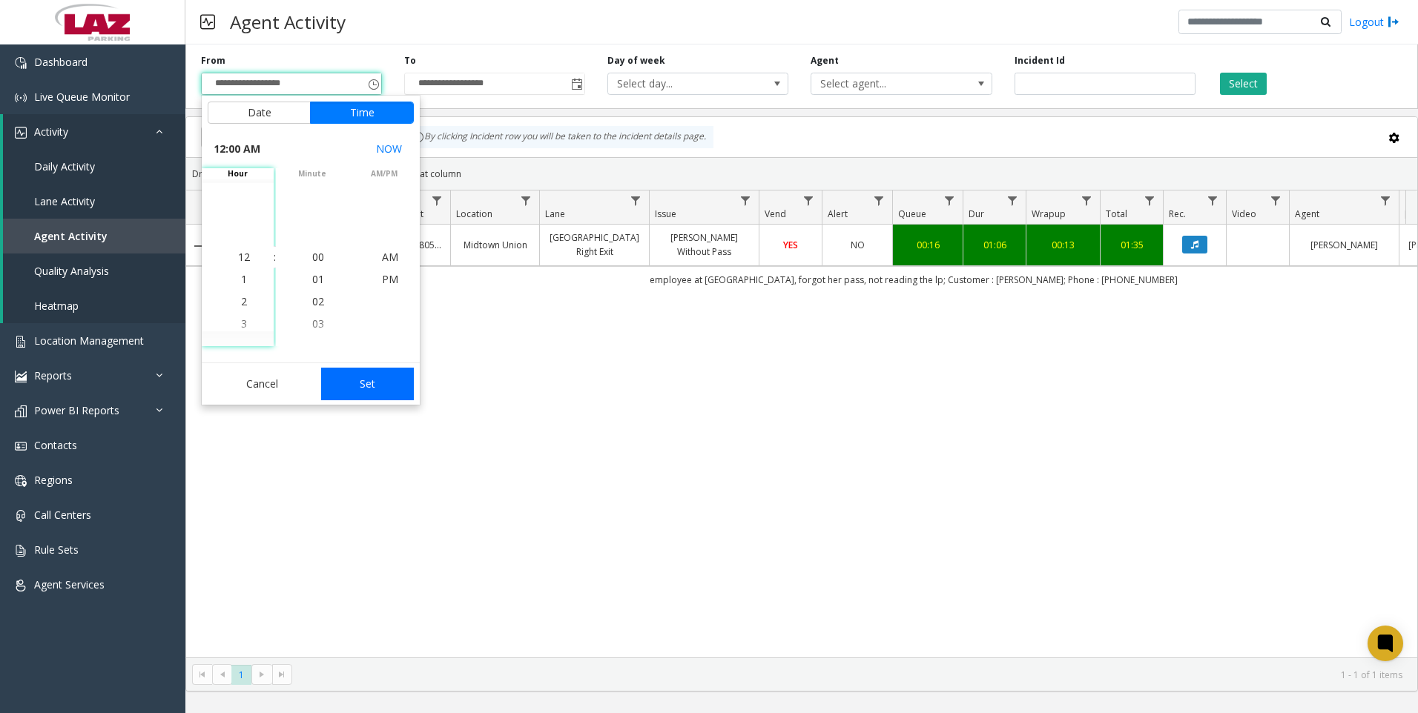
click at [371, 379] on button "Set" at bounding box center [367, 384] width 93 height 33
type input "**********"
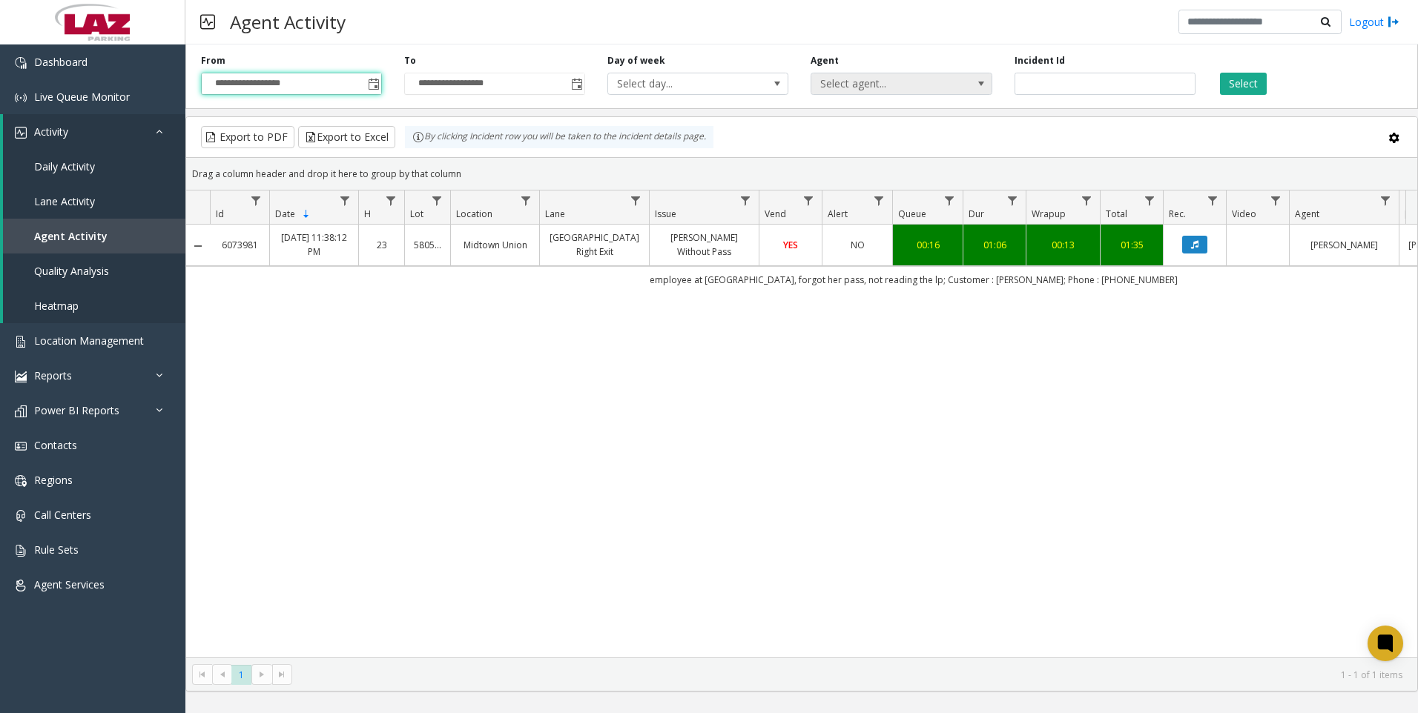
click at [886, 88] on span "Select agent..." at bounding box center [883, 83] width 144 height 21
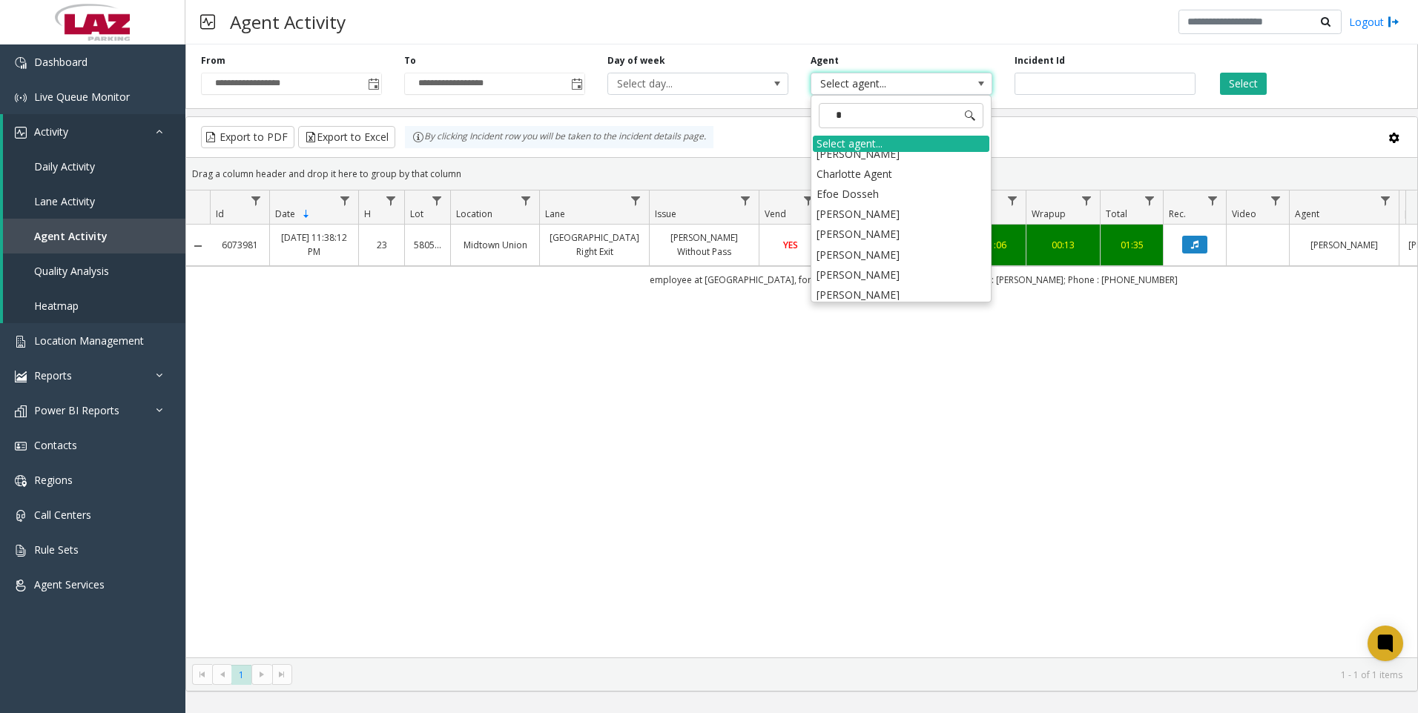
scroll to position [0, 0]
type input "***"
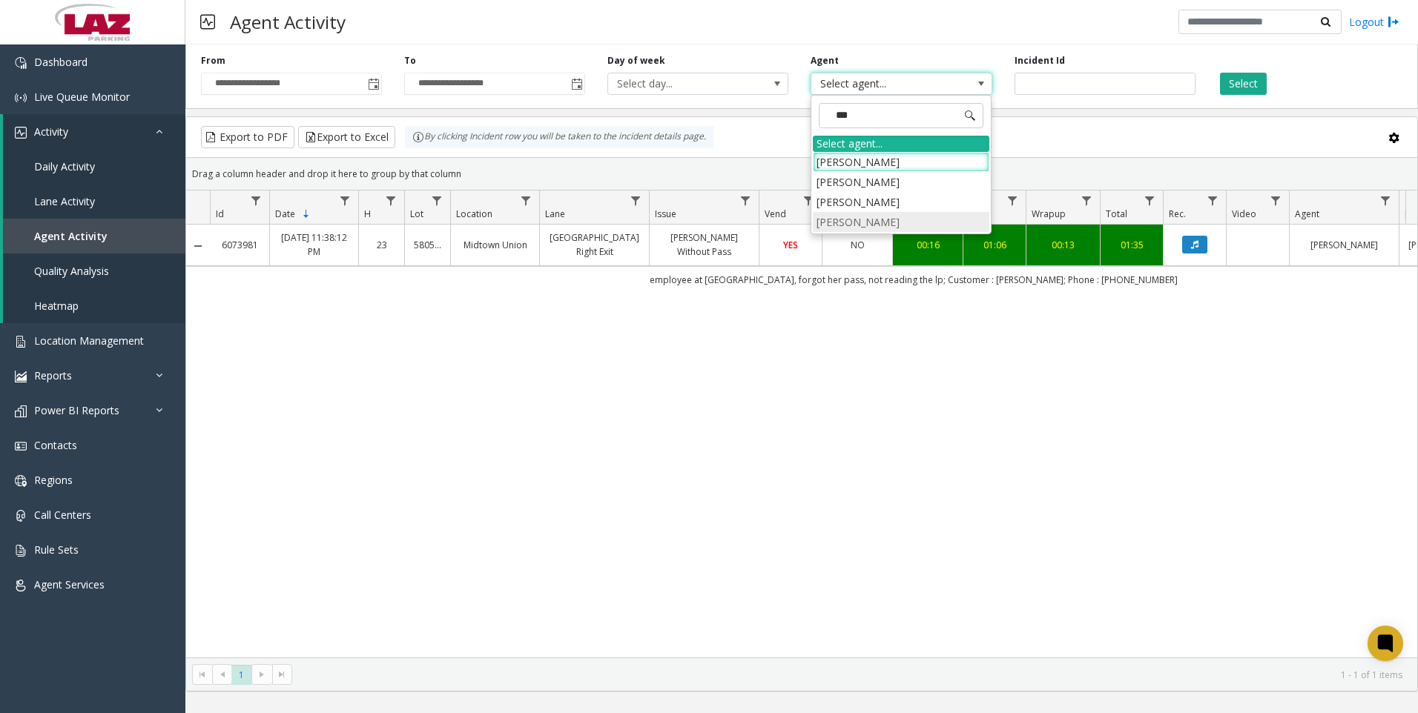
click at [856, 231] on li "[PERSON_NAME]" at bounding box center [901, 222] width 176 height 20
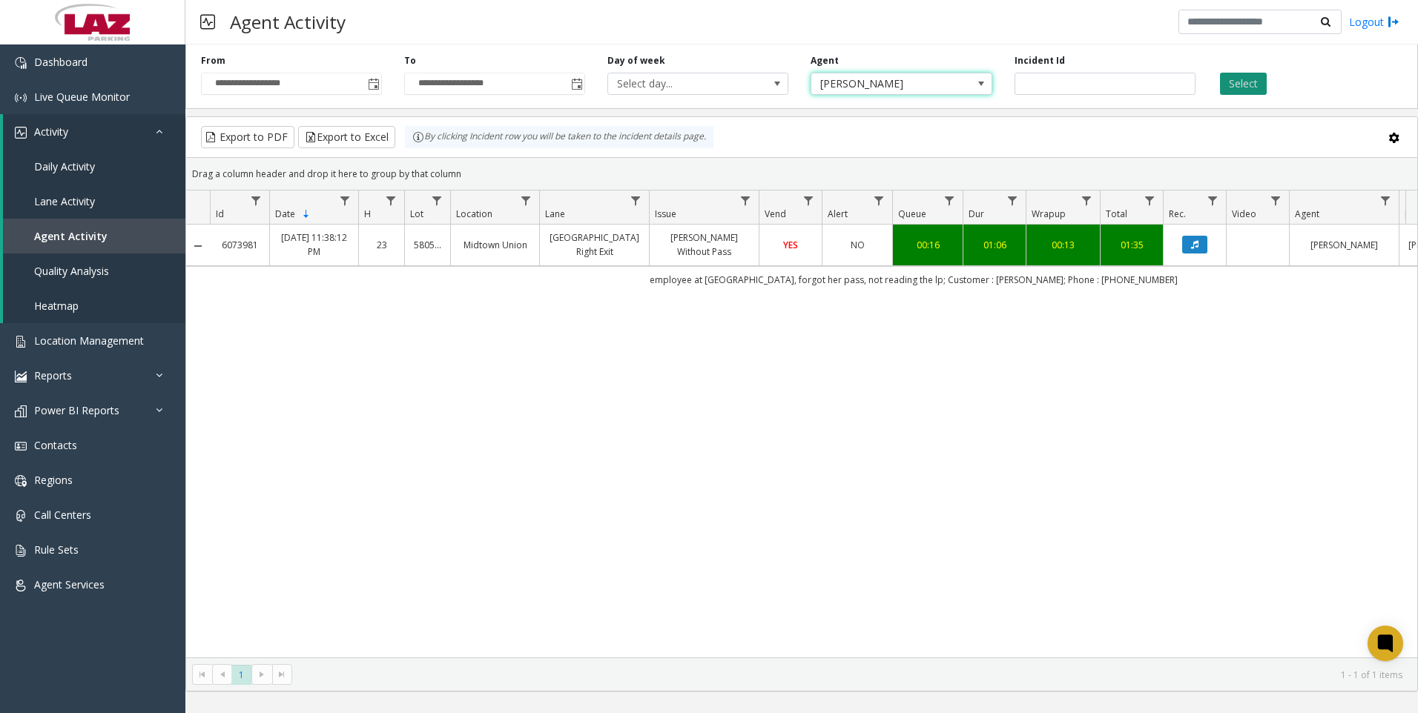
click at [1232, 90] on button "Select" at bounding box center [1243, 84] width 47 height 22
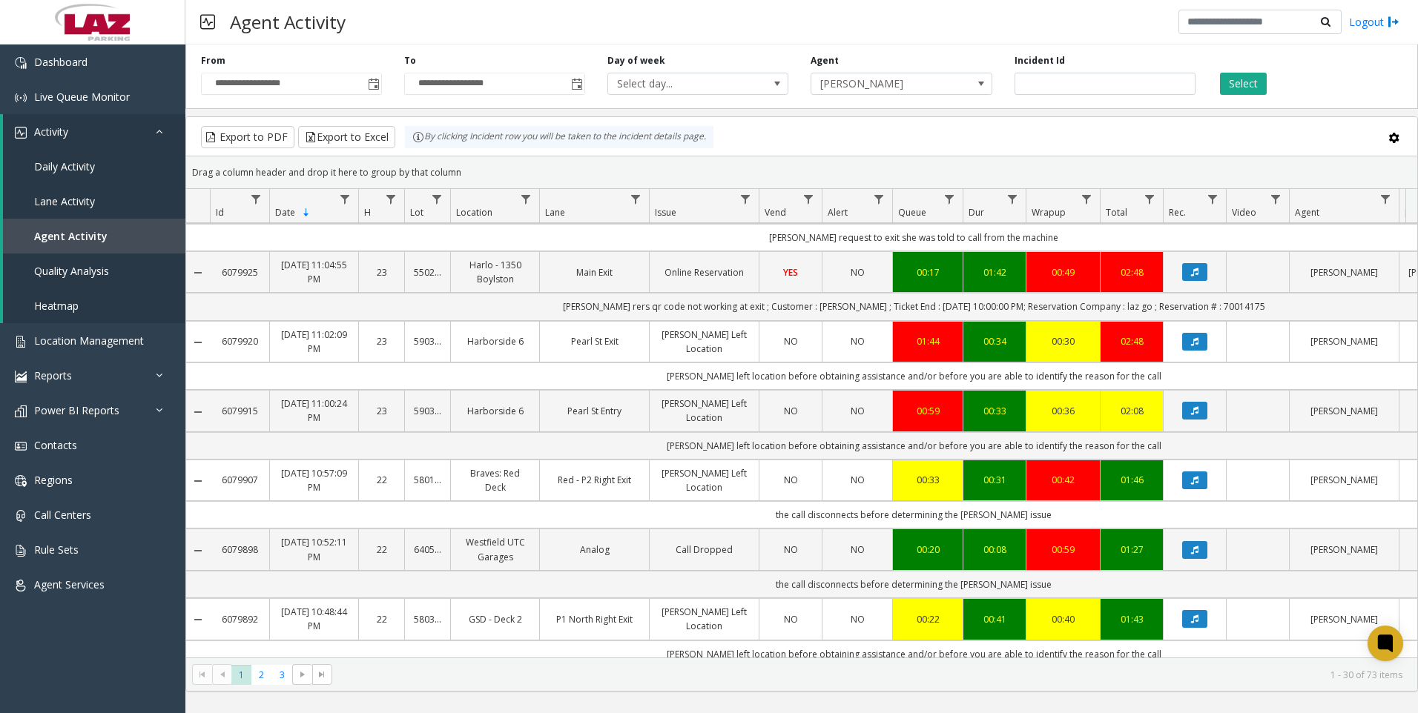
scroll to position [1686, 0]
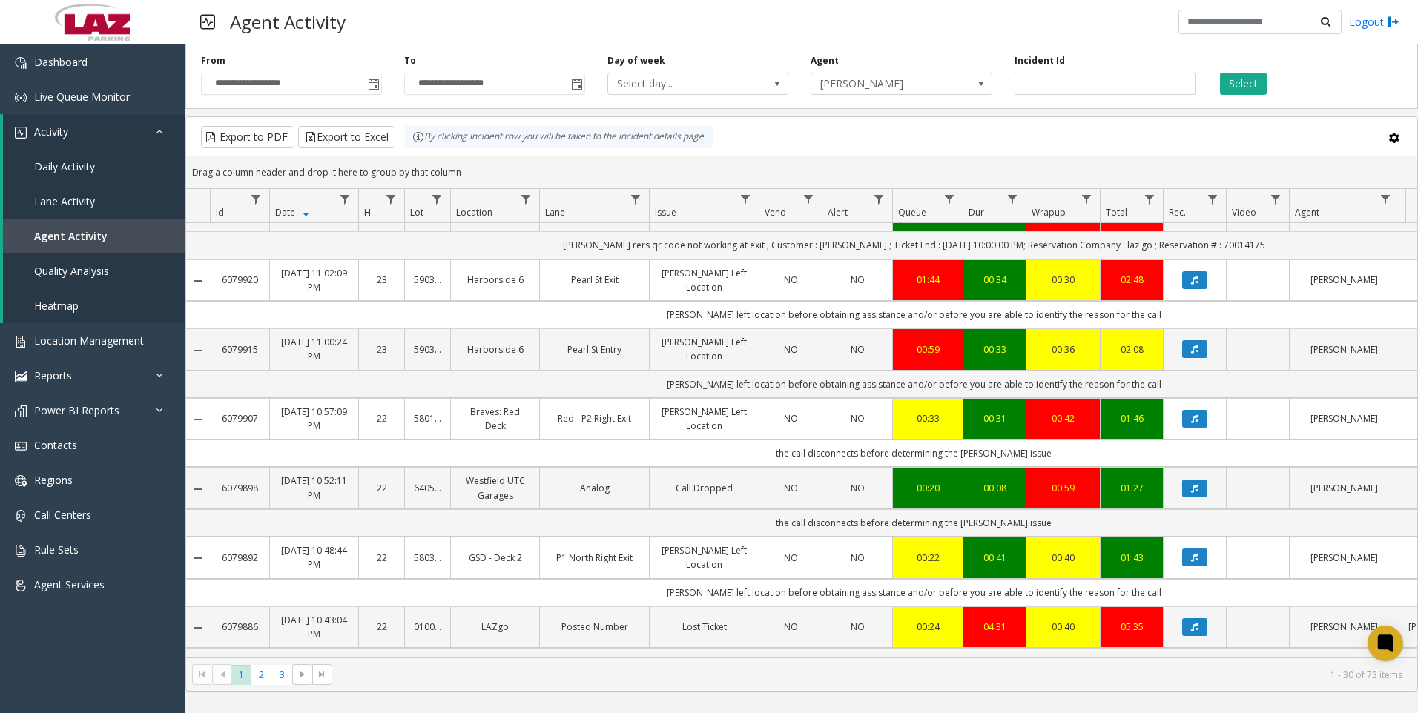
click at [277, 687] on kendo-pager "* * * 1 2 3 1 - 30 of 73 items" at bounding box center [801, 674] width 1231 height 33
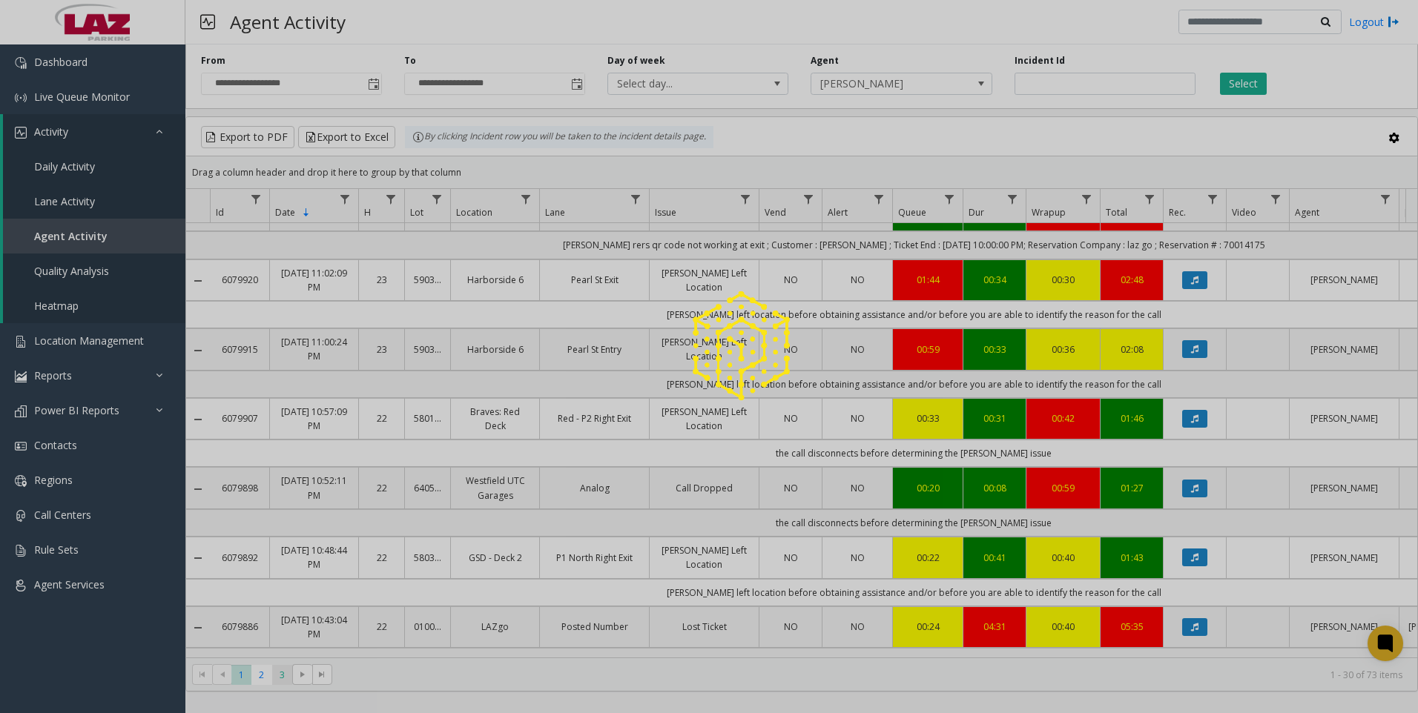
click at [279, 670] on div at bounding box center [709, 356] width 1418 height 713
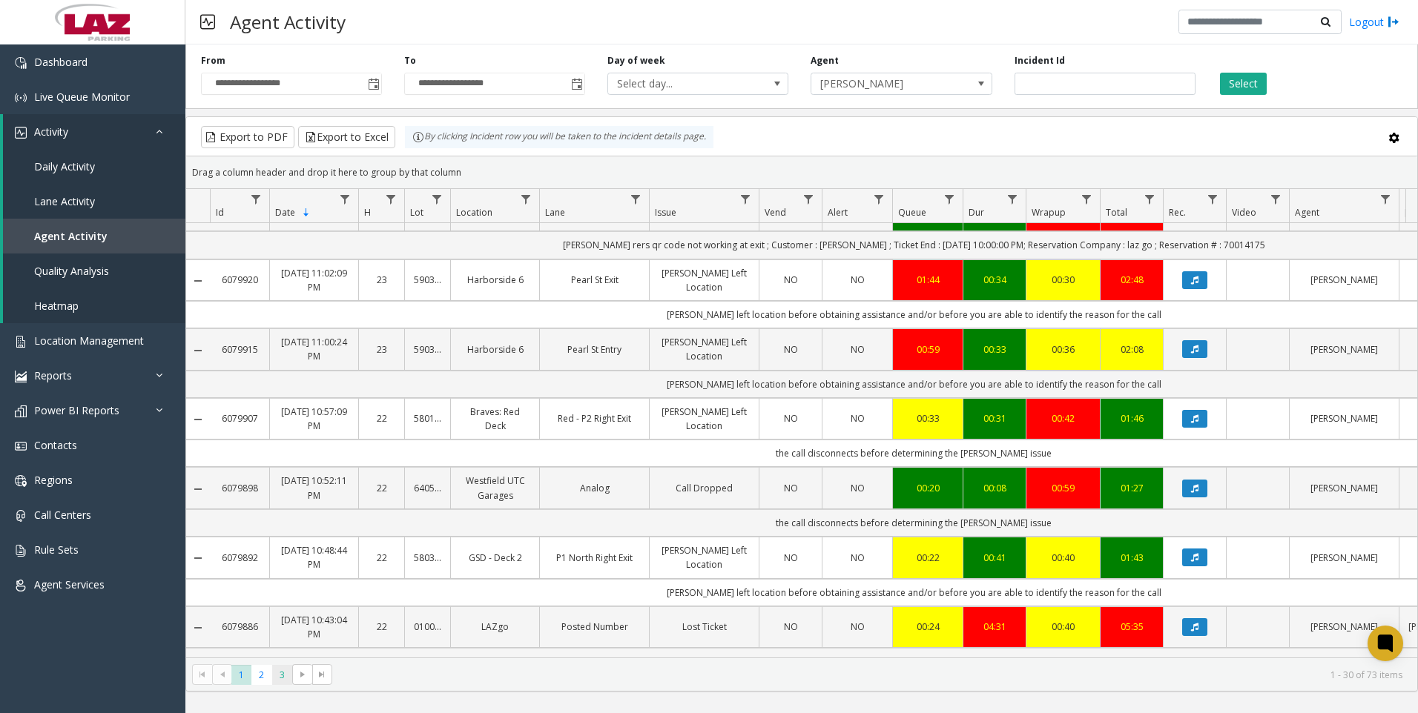
click at [283, 669] on span "3" at bounding box center [282, 675] width 20 height 20
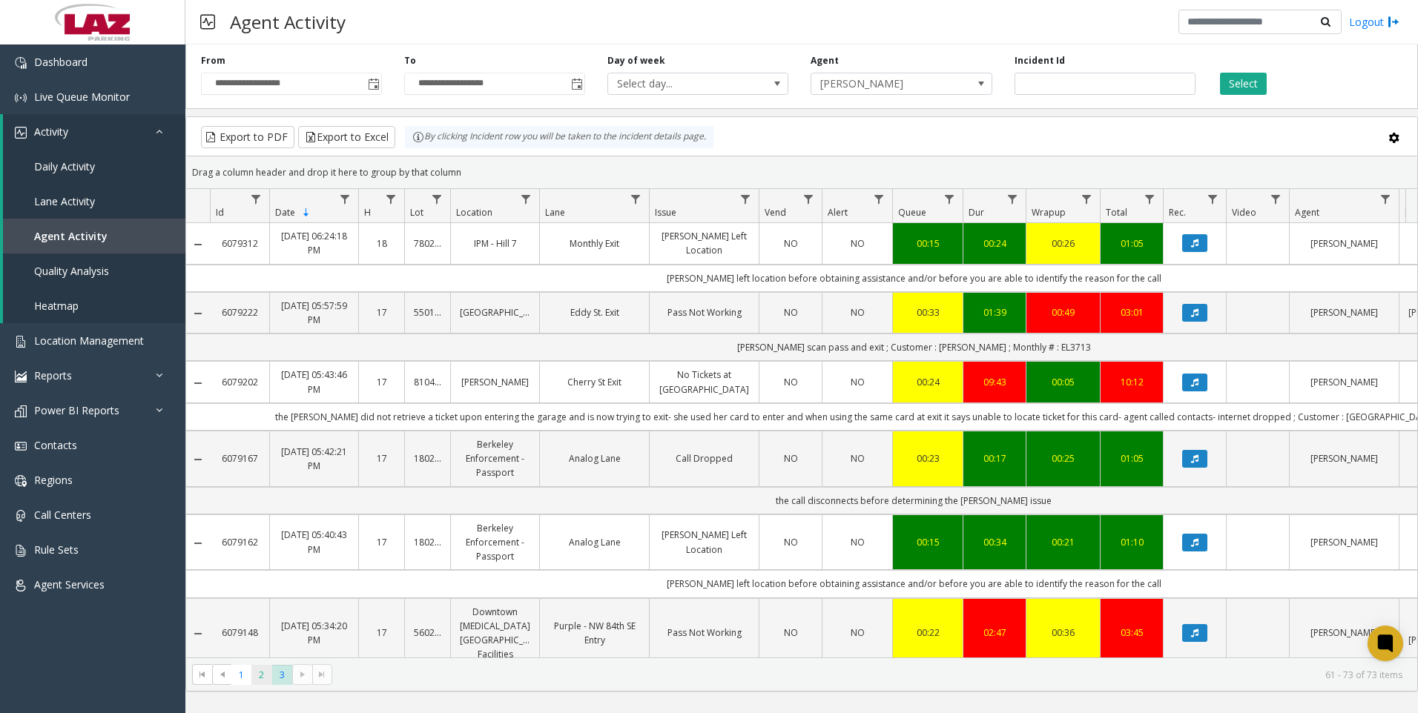
click at [252, 676] on span "2" at bounding box center [261, 675] width 20 height 20
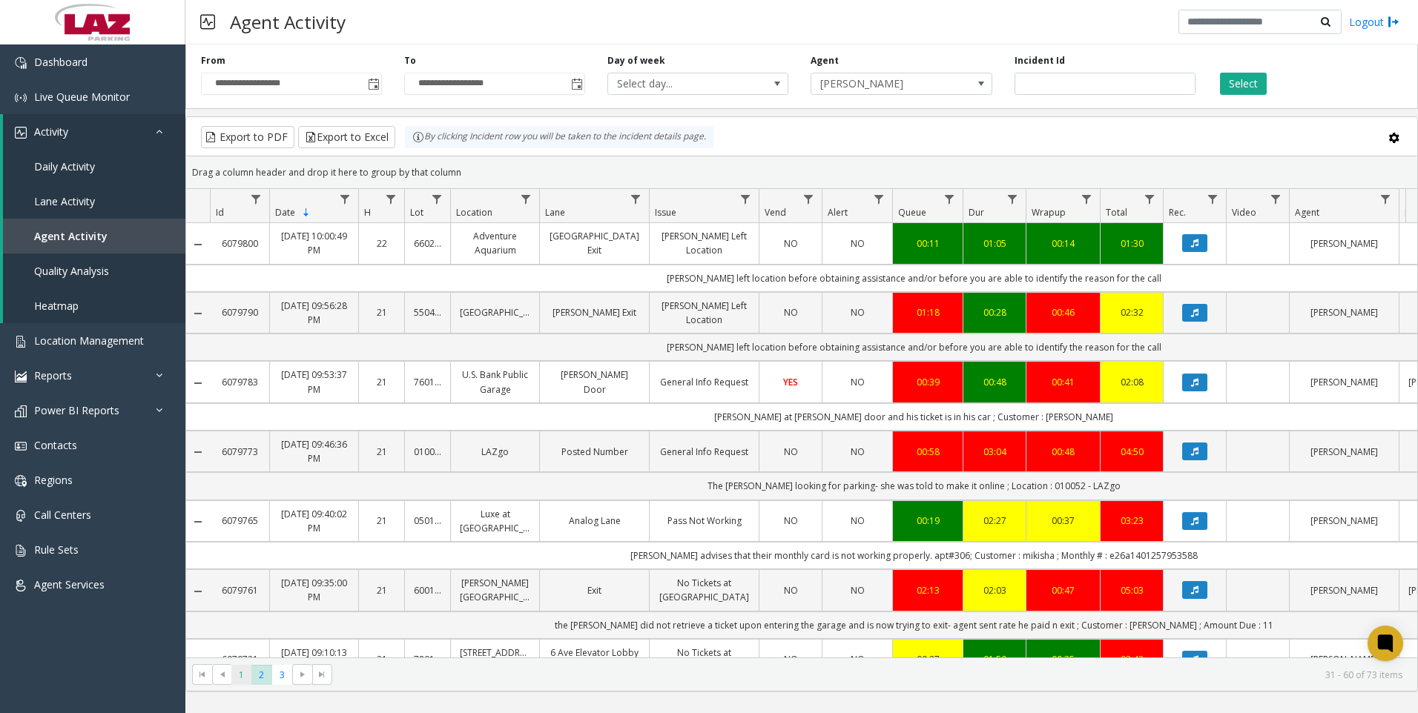
click at [241, 680] on span "1" at bounding box center [241, 675] width 20 height 20
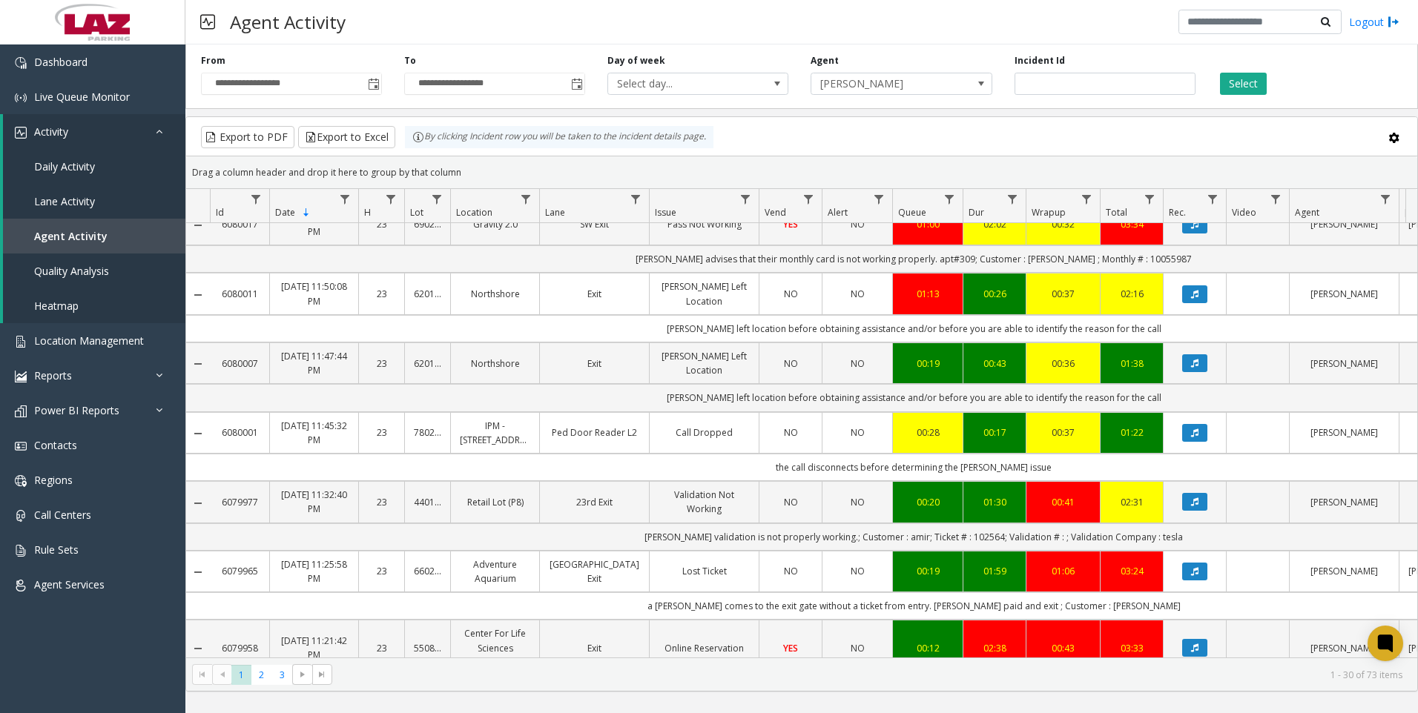
click at [878, 70] on div "Agent [PERSON_NAME]" at bounding box center [900, 74] width 203 height 41
click at [877, 87] on span "[PERSON_NAME]" at bounding box center [883, 83] width 144 height 21
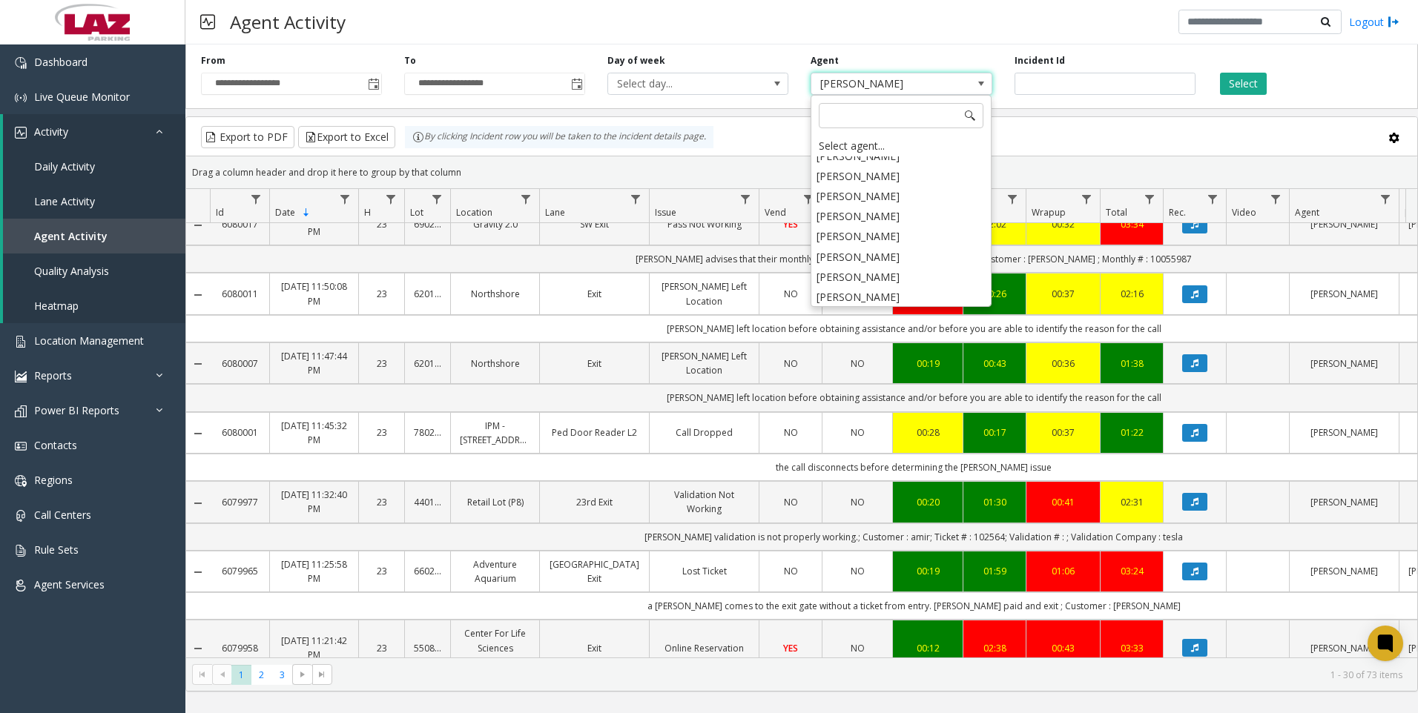
scroll to position [7569, 0]
click at [877, 326] on li "[PERSON_NAME]" at bounding box center [901, 336] width 176 height 20
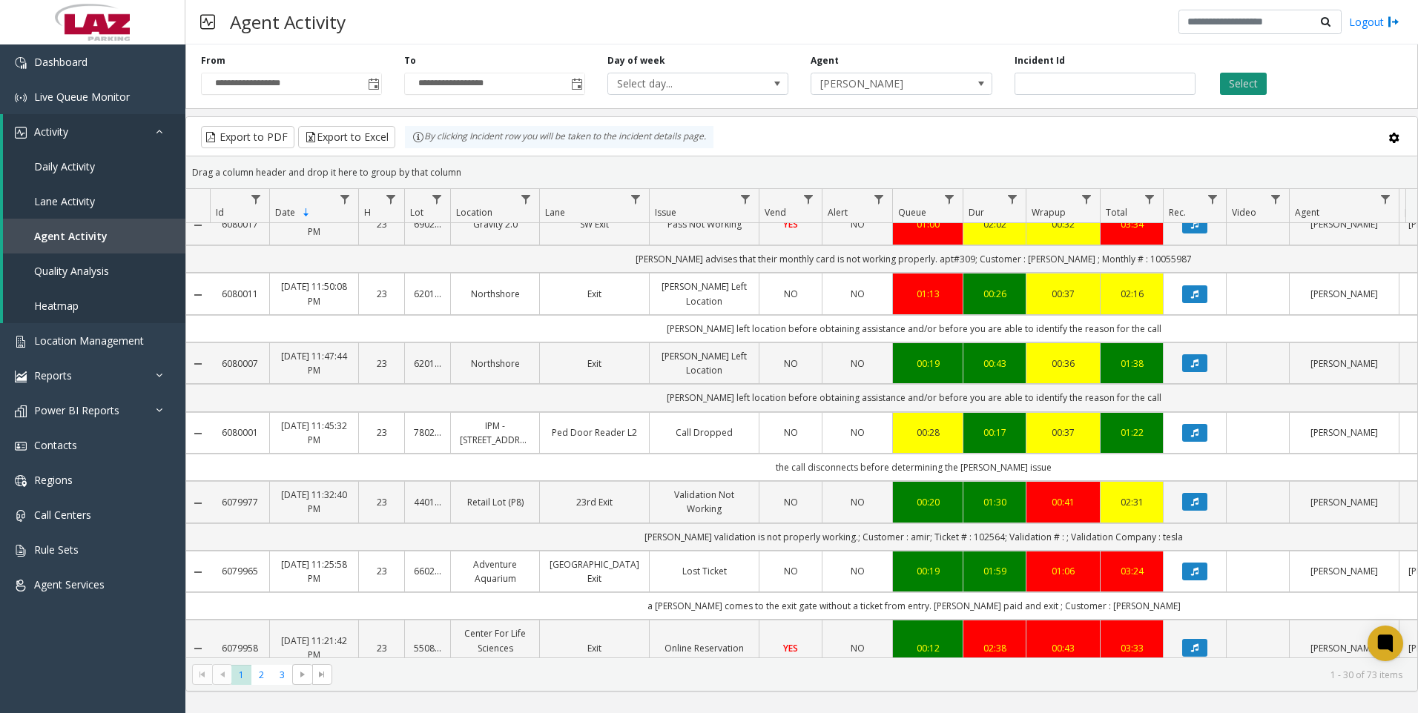
click at [1233, 93] on button "Select" at bounding box center [1243, 84] width 47 height 22
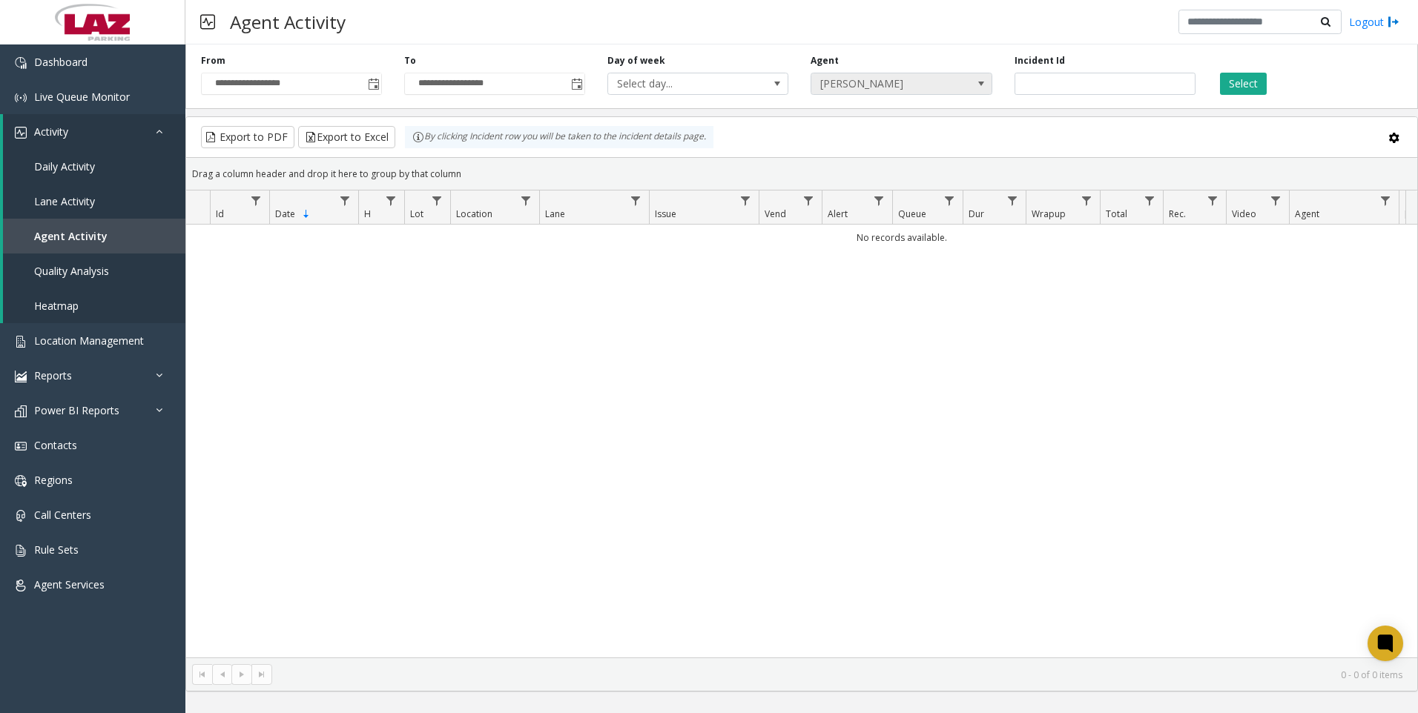
click at [947, 82] on span "[PERSON_NAME]" at bounding box center [883, 83] width 144 height 21
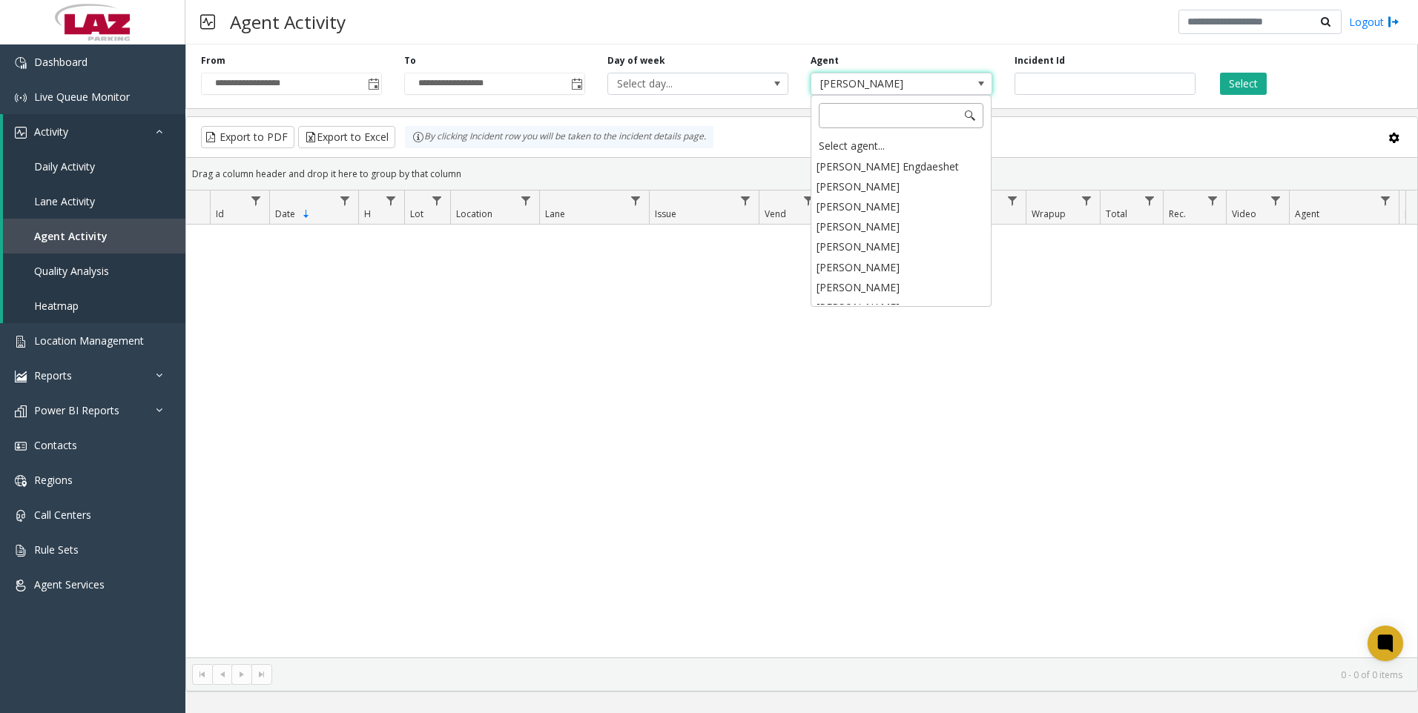
scroll to position [7535, 0]
click at [924, 139] on div "Select agent..." at bounding box center [901, 146] width 176 height 21
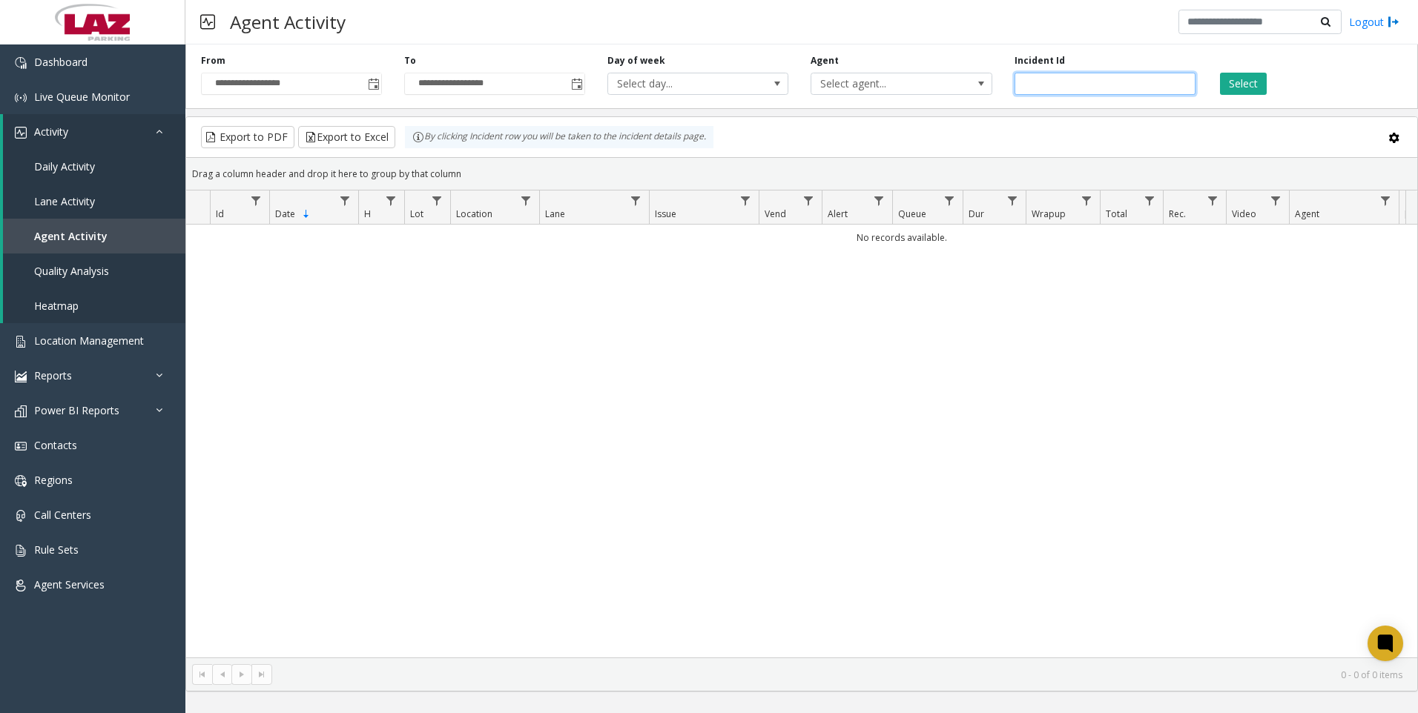
paste input "*******"
click at [1250, 89] on button "Select" at bounding box center [1243, 84] width 47 height 22
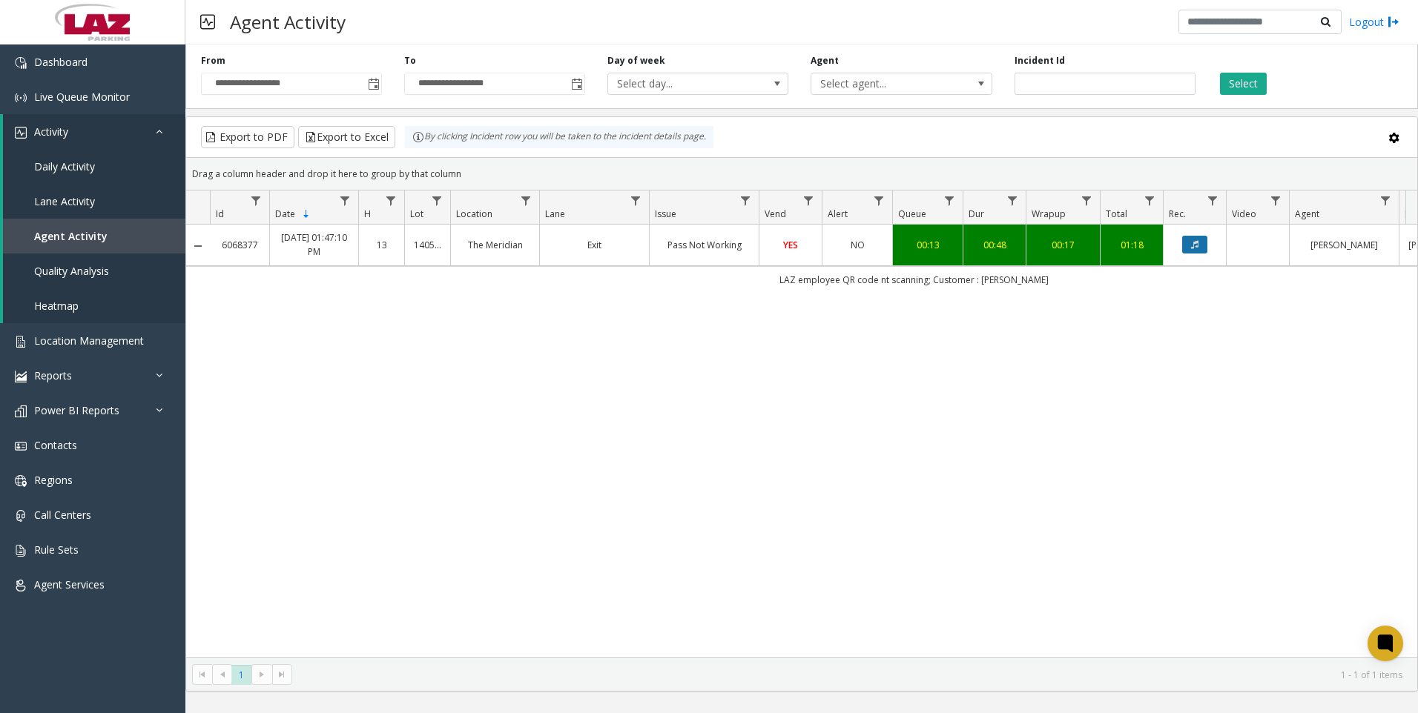
click at [1189, 248] on button "Data table" at bounding box center [1194, 245] width 25 height 18
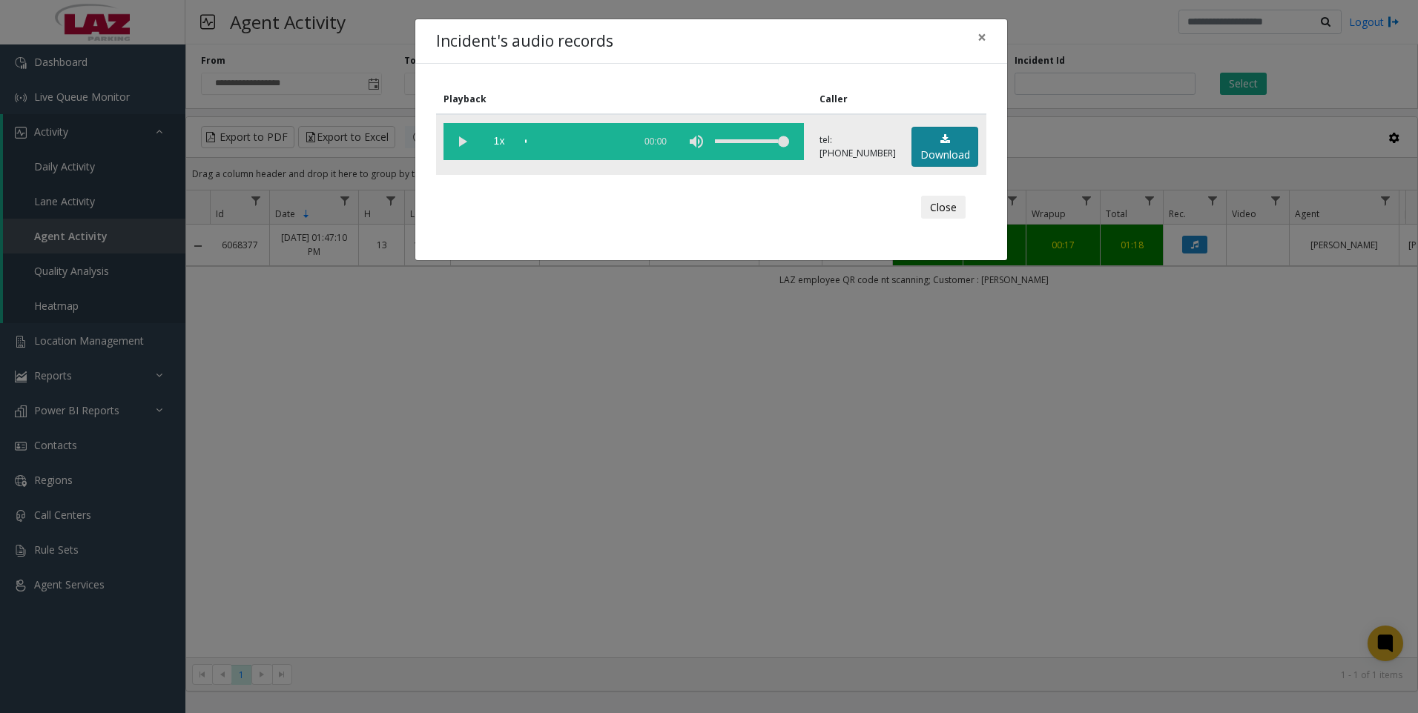
click at [954, 139] on link "Download" at bounding box center [944, 147] width 67 height 41
click at [312, 518] on div "Incident's audio records × Playback Caller 1x 00:50 tel:[PHONE_NUMBER] Download…" at bounding box center [709, 356] width 1418 height 713
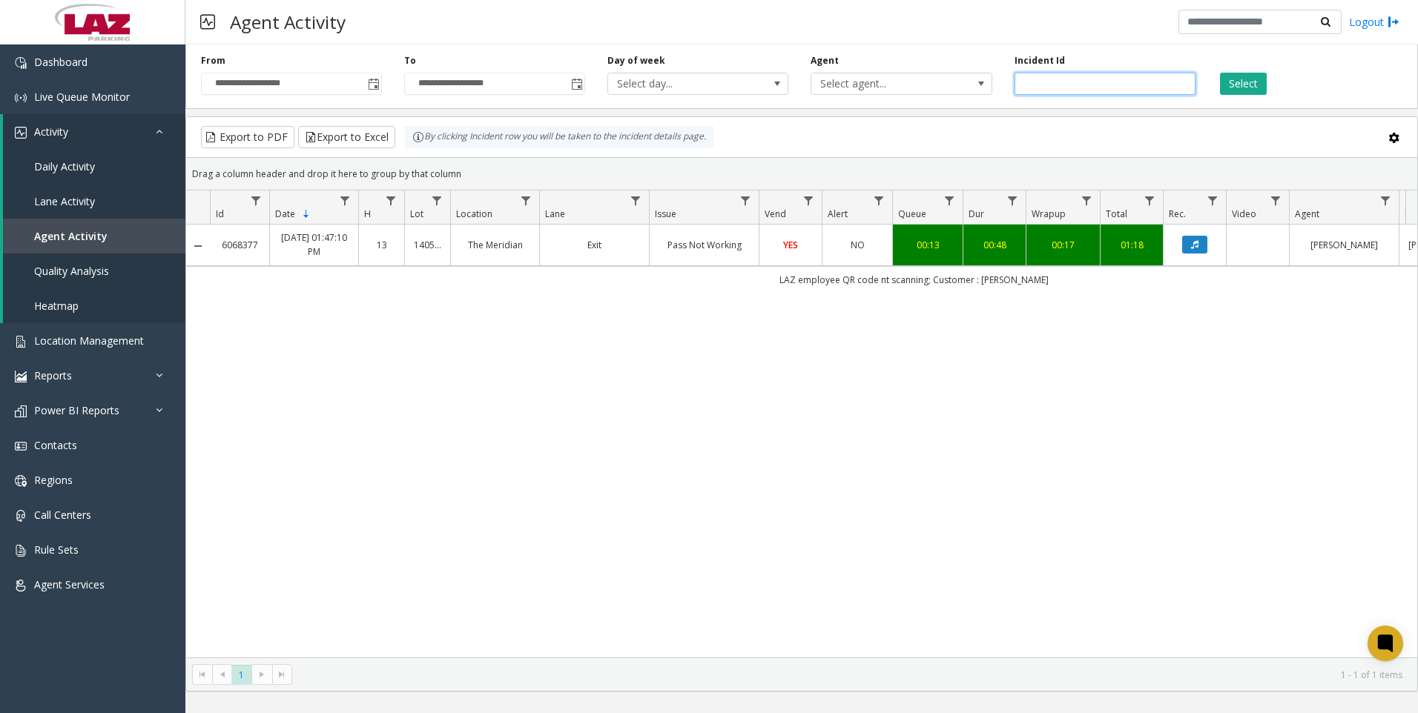
click at [1120, 76] on input "*******" at bounding box center [1104, 84] width 181 height 22
paste input "number"
type input "*******"
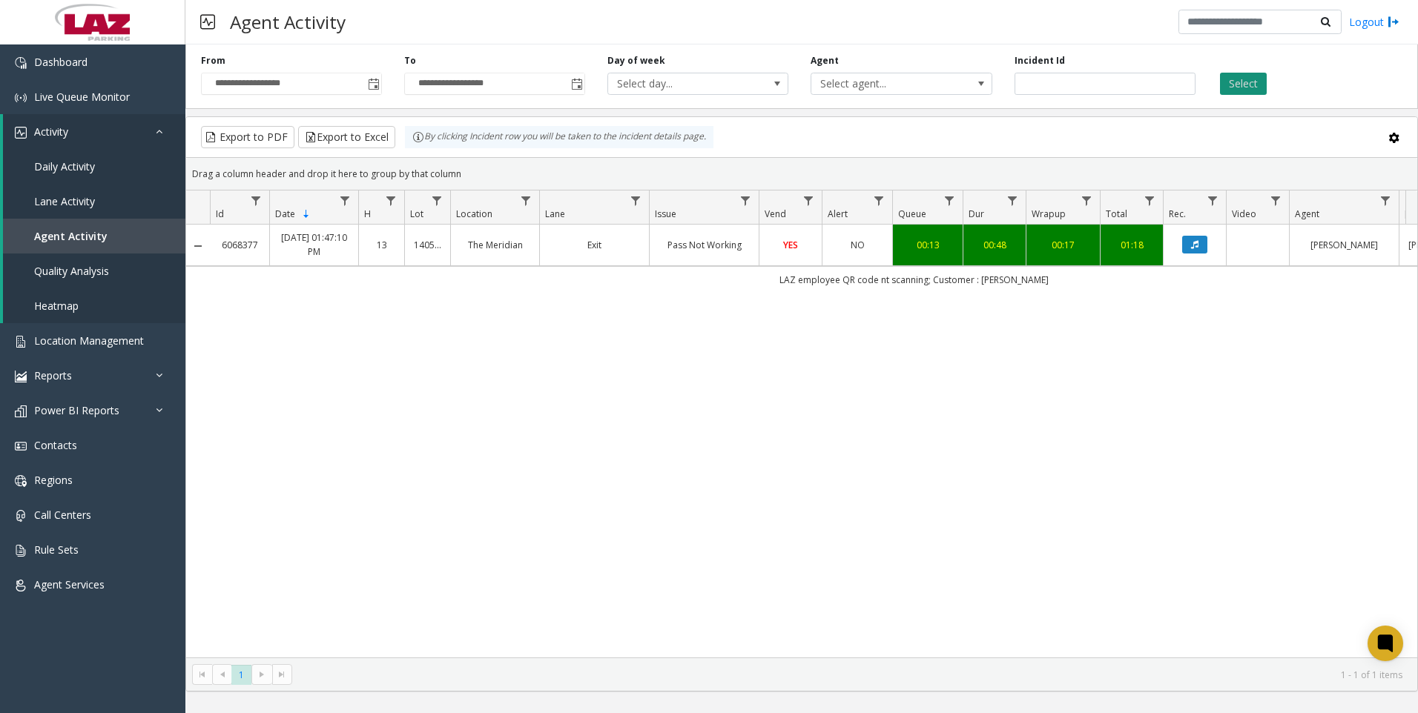
click at [1261, 88] on button "Select" at bounding box center [1243, 84] width 47 height 22
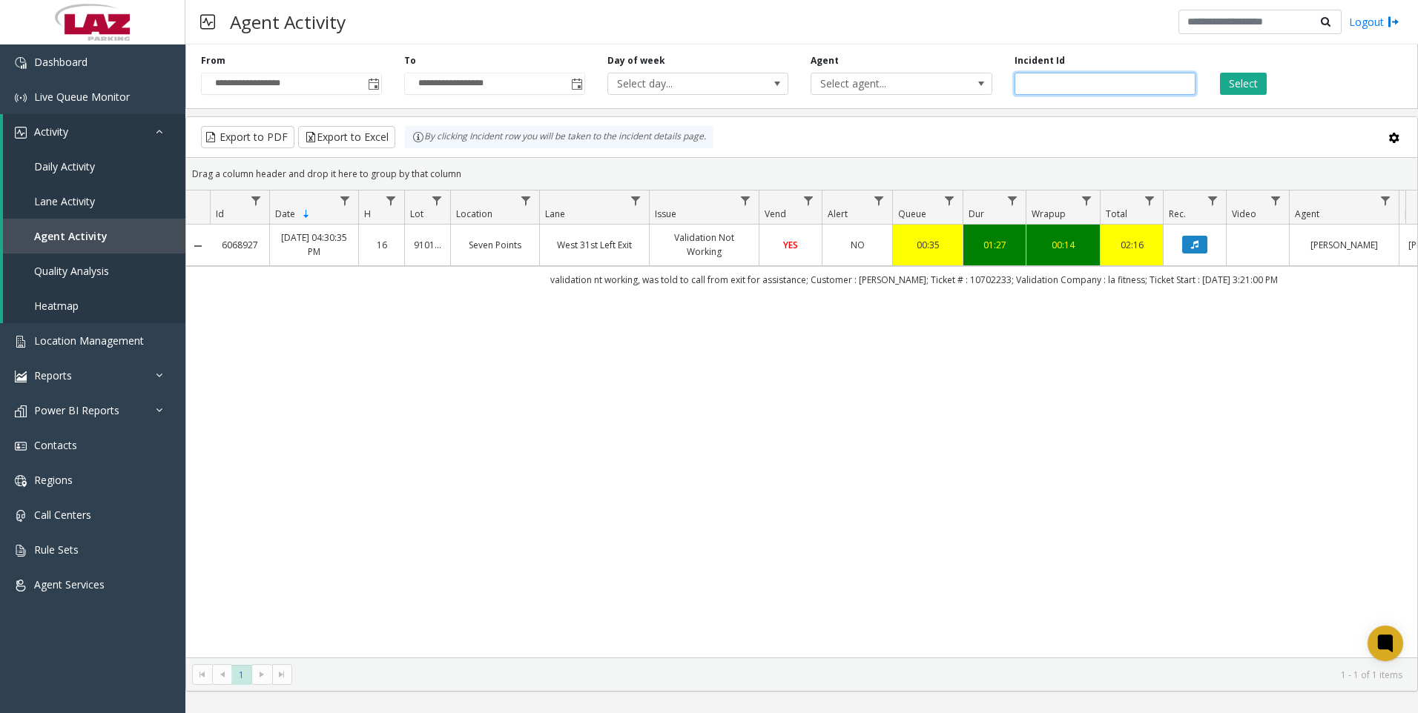
click at [1037, 86] on input "*******" at bounding box center [1104, 84] width 181 height 22
click at [1192, 251] on button "Data table" at bounding box center [1194, 245] width 25 height 18
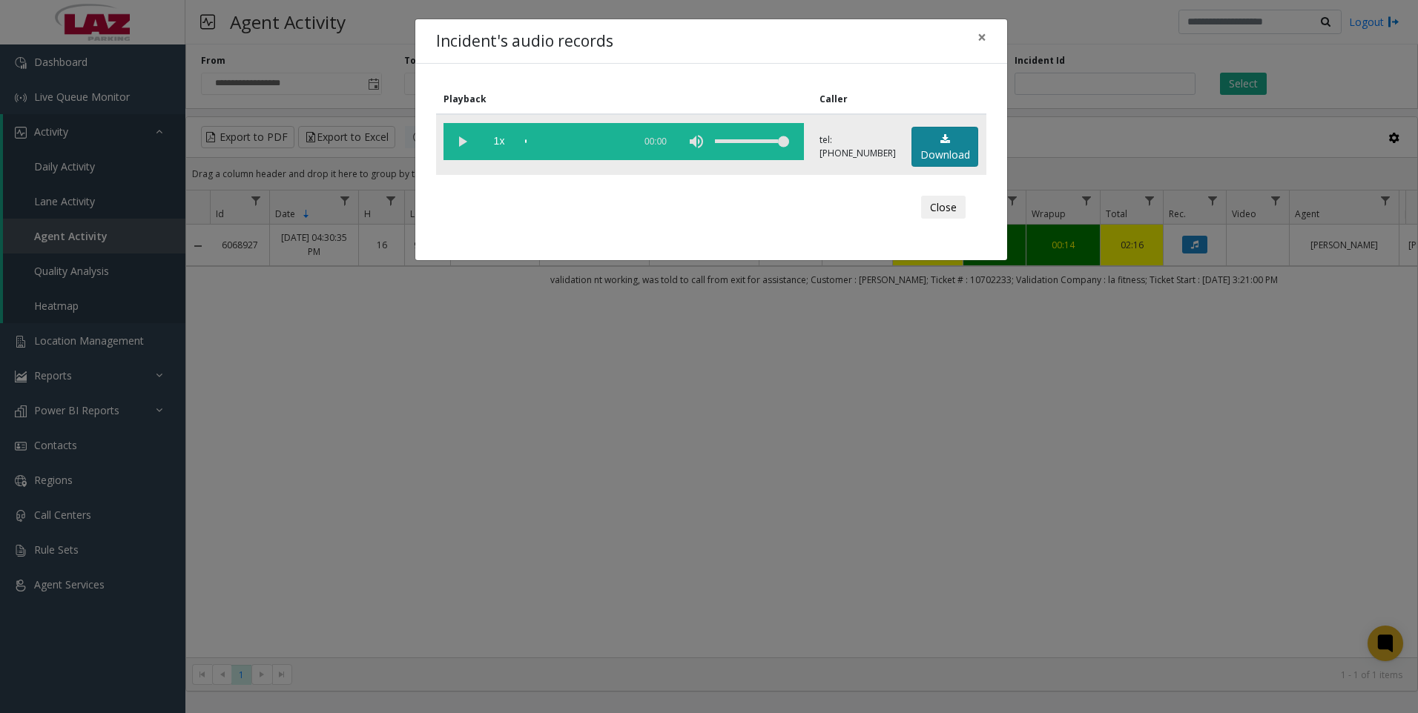
click at [942, 153] on link "Download" at bounding box center [944, 147] width 67 height 41
click at [616, 536] on div "Incident's audio records × Playback Caller 1x 01:32 tel:[PHONE_NUMBER] Download…" at bounding box center [709, 356] width 1418 height 713
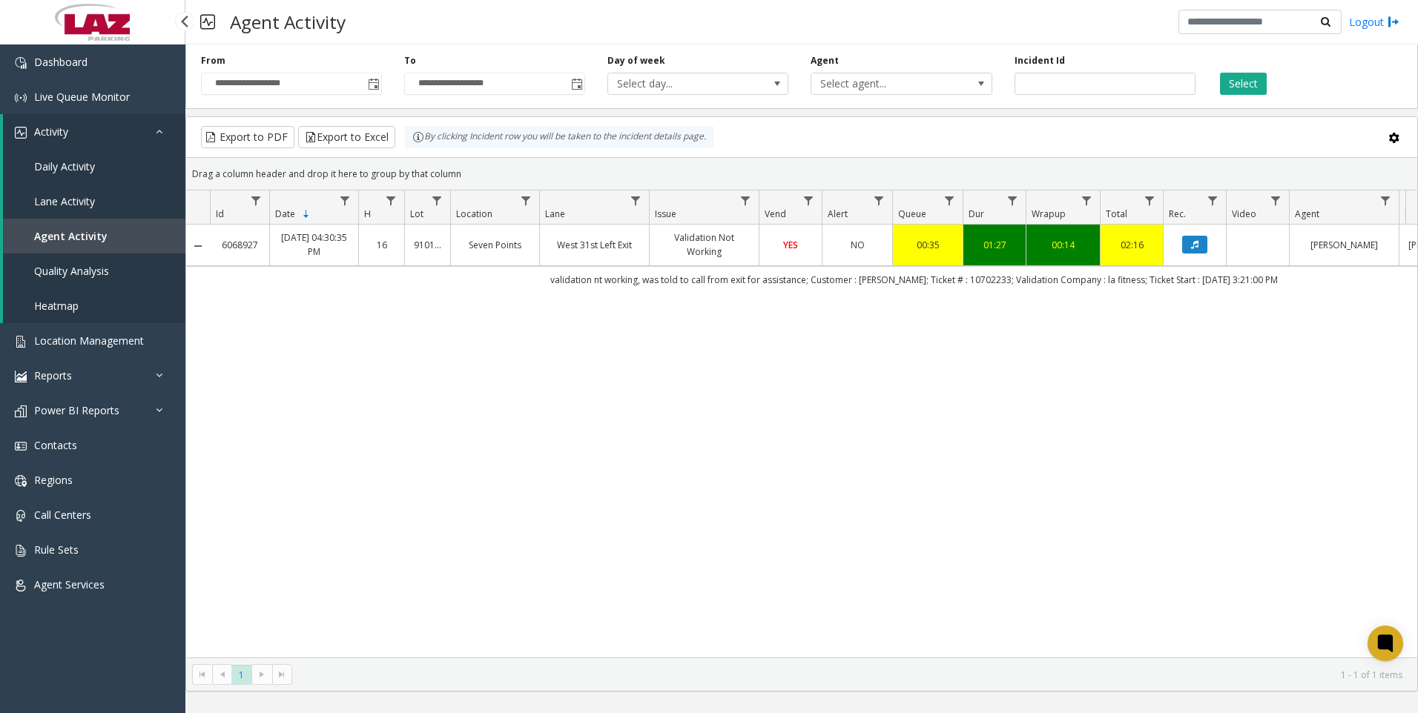
click at [262, 399] on div "6068927 [DATE] 04:30:35 PM 16 910120 Seven Points West 31st Left Exit Validatio…" at bounding box center [801, 441] width 1231 height 433
